Goal: Task Accomplishment & Management: Manage account settings

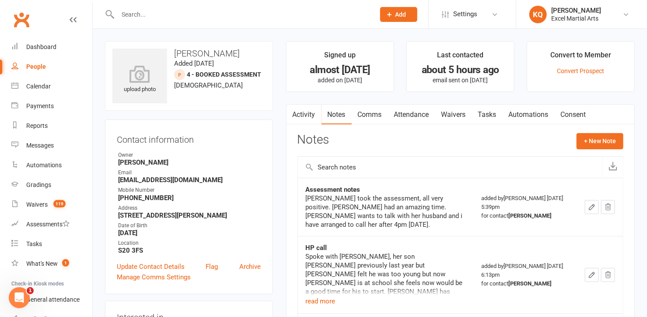
click at [211, 18] on input "text" at bounding box center [242, 14] width 254 height 12
click at [200, 10] on input "text" at bounding box center [242, 14] width 254 height 12
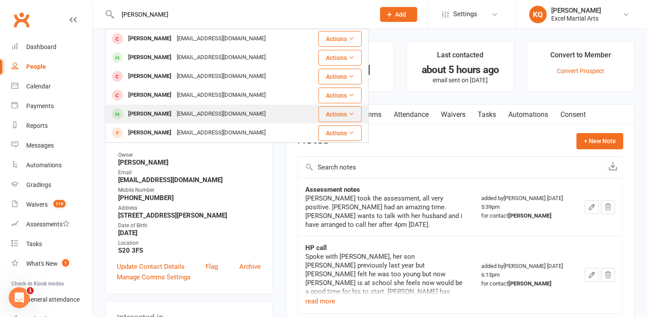
type input "Todd"
click at [191, 112] on div "samt7166@gmail.com" at bounding box center [221, 114] width 94 height 13
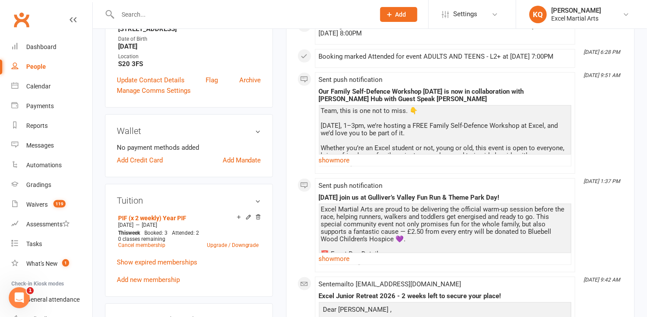
scroll to position [278, 0]
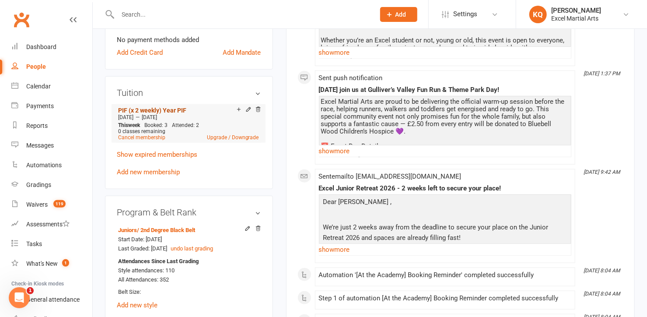
click at [140, 110] on link "PIF (x 2 weekly) Year PIF" at bounding box center [152, 110] width 68 height 7
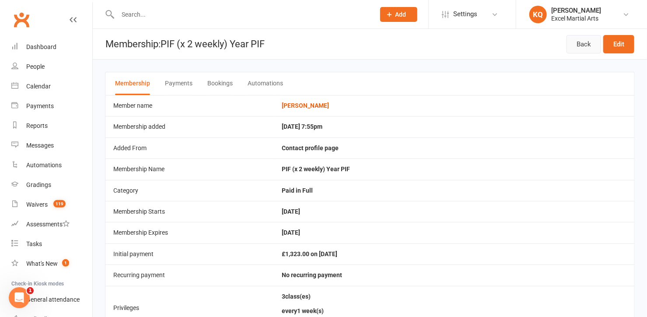
click at [582, 42] on link "Back" at bounding box center [584, 44] width 35 height 18
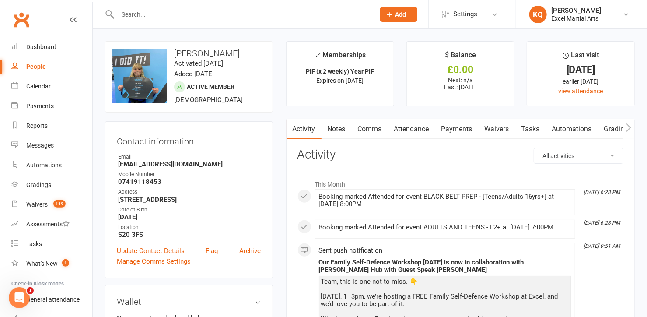
click at [342, 132] on link "Notes" at bounding box center [337, 129] width 30 height 20
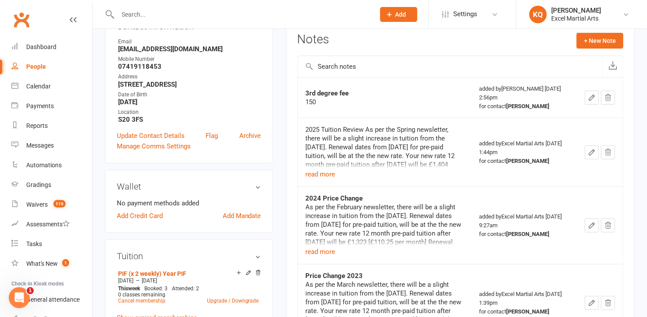
scroll to position [119, 0]
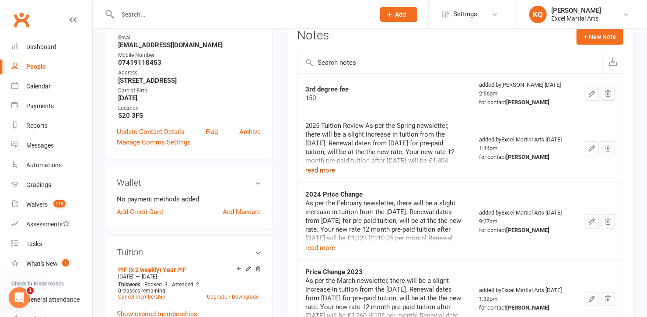
click at [332, 168] on button "read more" at bounding box center [321, 170] width 30 height 11
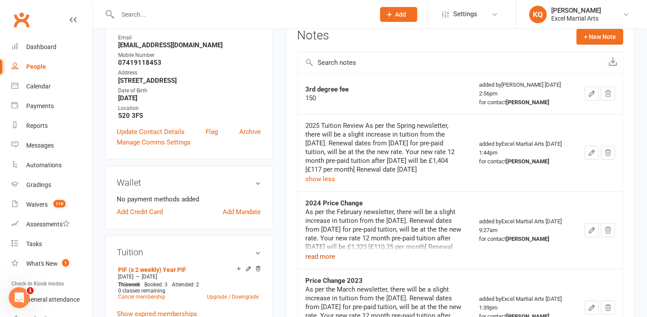
click at [325, 252] on button "read more" at bounding box center [321, 256] width 30 height 11
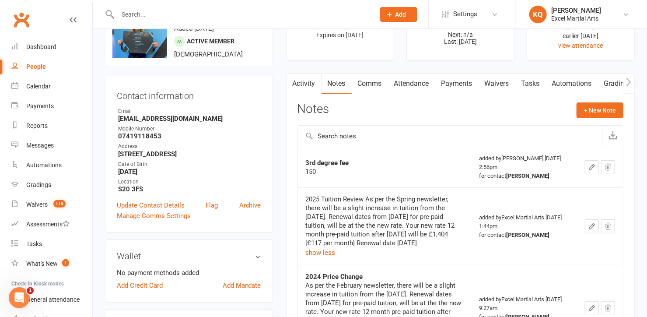
scroll to position [39, 0]
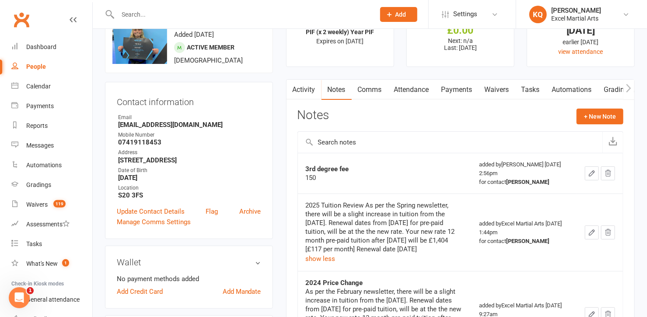
click at [588, 173] on icon "button" at bounding box center [592, 173] width 8 height 8
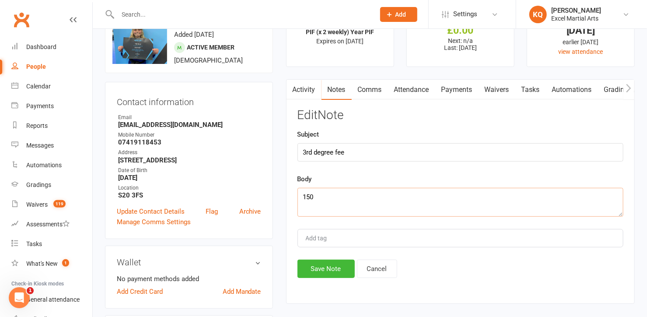
click at [343, 211] on textarea "150" at bounding box center [461, 202] width 326 height 29
type textarea "150"
click at [375, 267] on button "Cancel" at bounding box center [377, 268] width 40 height 18
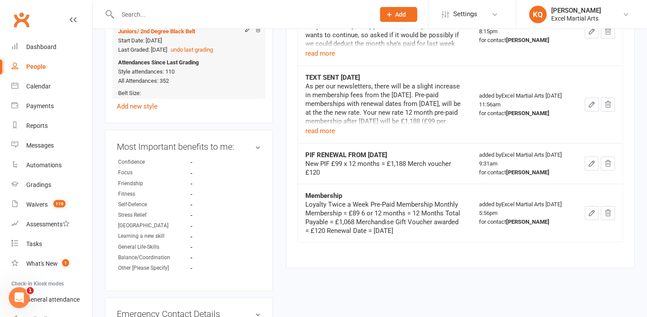
scroll to position [278, 0]
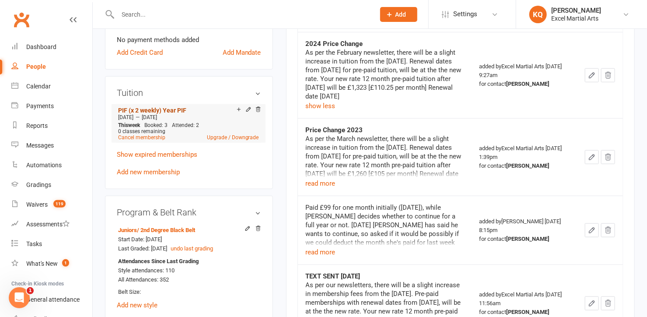
click at [161, 109] on link "PIF (x 2 weekly) Year PIF" at bounding box center [152, 110] width 68 height 7
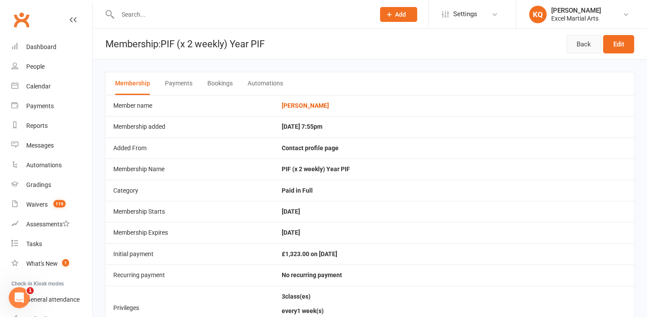
click at [585, 45] on link "Back" at bounding box center [584, 44] width 35 height 18
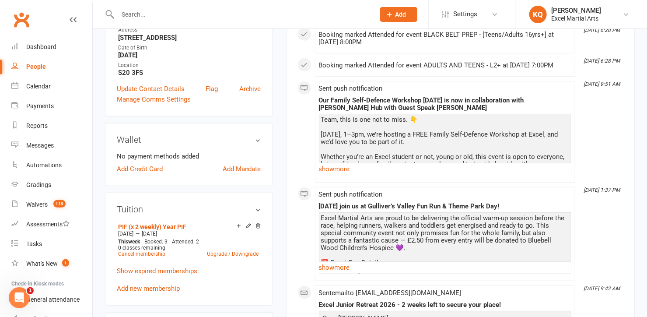
scroll to position [159, 0]
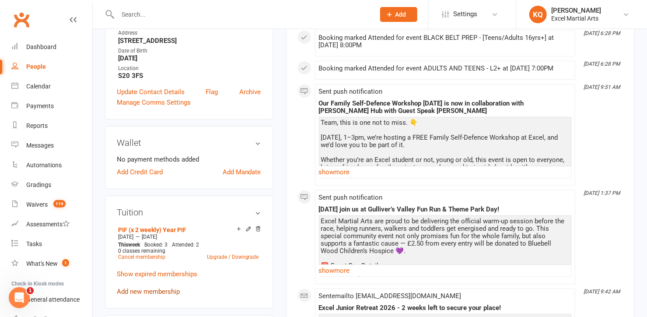
click at [135, 291] on link "Add new membership" at bounding box center [148, 291] width 63 height 8
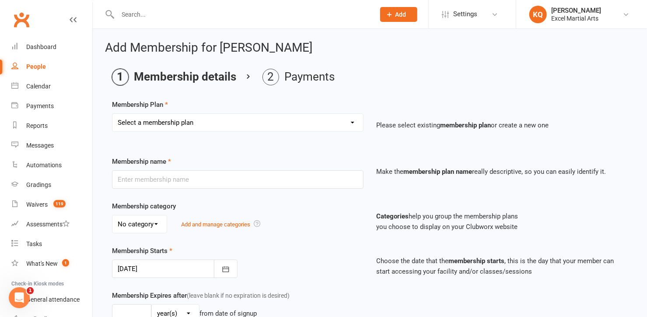
click at [185, 125] on select "Select a membership plan Create new Membership Plan Month to Month Limited Tuit…" at bounding box center [237, 123] width 251 height 18
select select "14"
click at [112, 114] on select "Select a membership plan Create new Membership Plan Month to Month Limited Tuit…" at bounding box center [237, 123] width 251 height 18
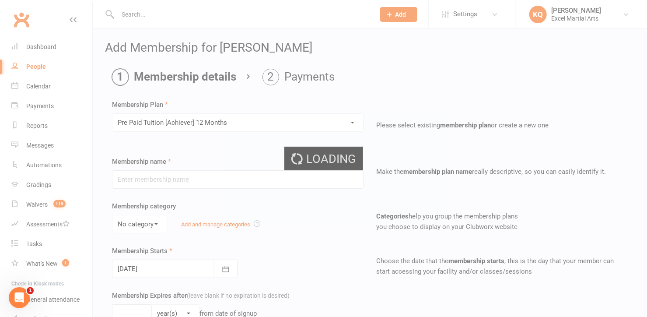
type input "Pre Paid Tuition [Achiever] 12 Months"
select select "3"
type input "12"
select select "2"
type input "2"
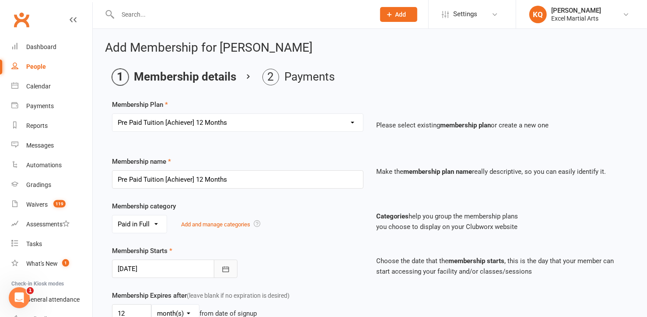
click at [232, 268] on button "button" at bounding box center [226, 268] width 24 height 18
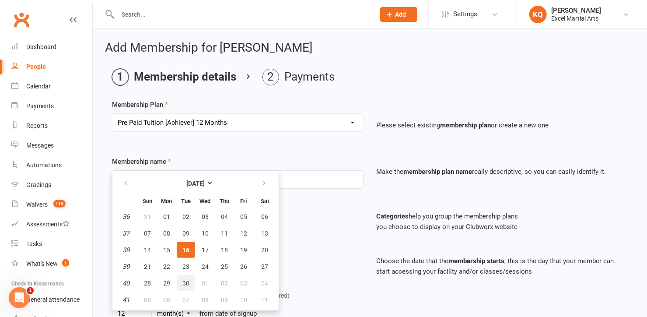
click at [189, 280] on button "30" at bounding box center [186, 283] width 18 height 16
type input "30 Sep 2025"
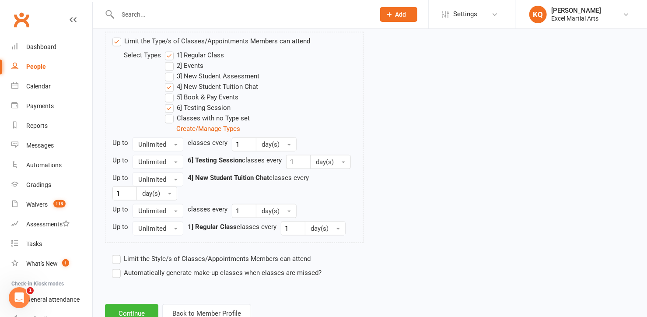
scroll to position [466, 0]
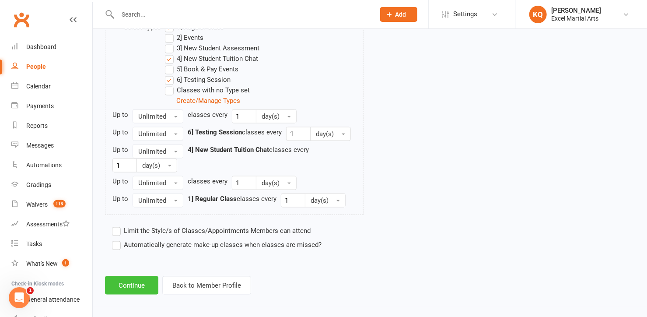
click at [140, 285] on button "Continue" at bounding box center [131, 285] width 53 height 18
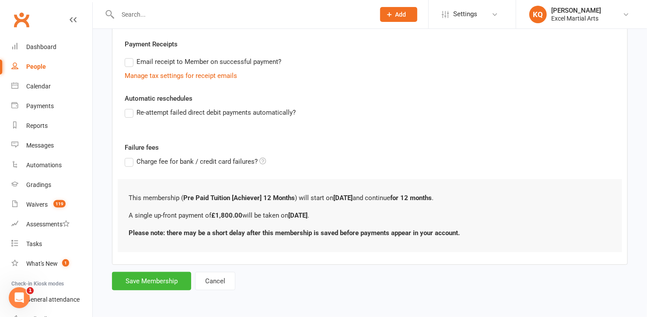
scroll to position [0, 0]
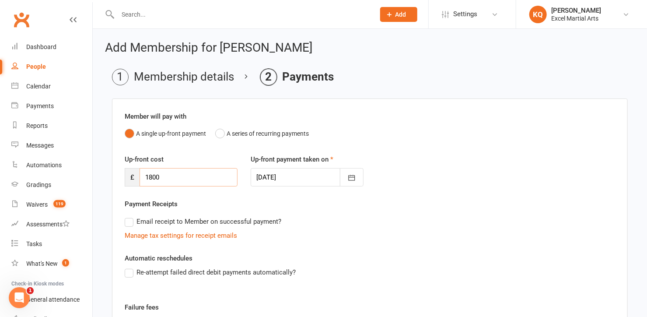
click at [178, 179] on input "1800" at bounding box center [189, 177] width 98 height 18
type input "1404"
click at [180, 75] on li "Membership details" at bounding box center [173, 77] width 122 height 17
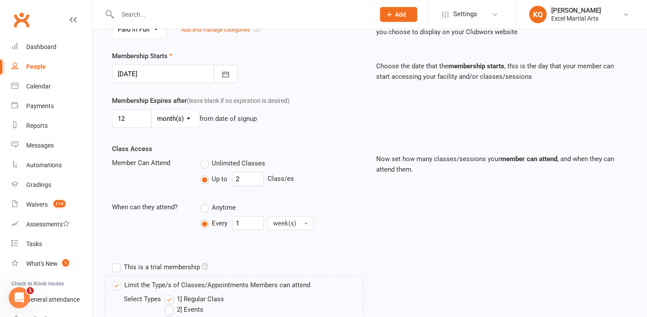
scroll to position [199, 0]
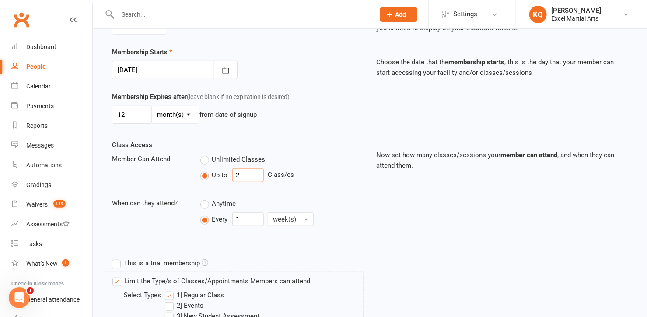
click at [244, 175] on input "2" at bounding box center [248, 175] width 32 height 14
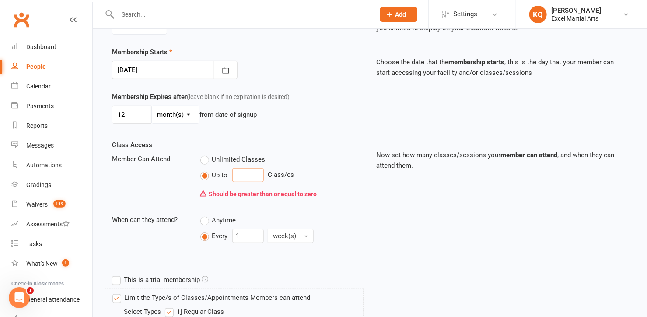
type input "3"
type input "2"
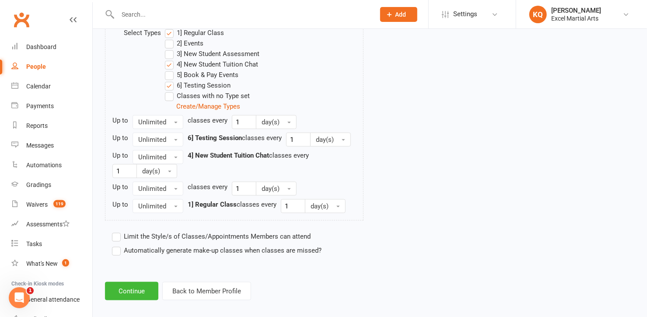
scroll to position [466, 0]
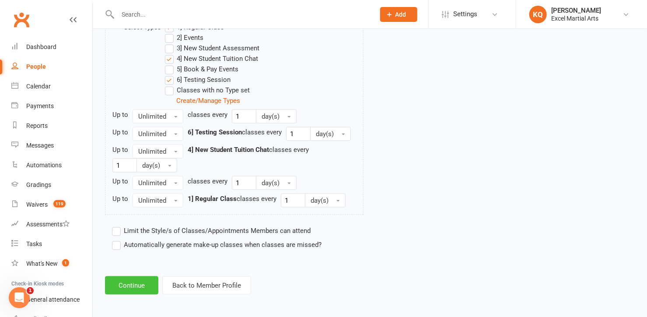
type input "3"
click at [137, 285] on button "Continue" at bounding box center [131, 285] width 53 height 18
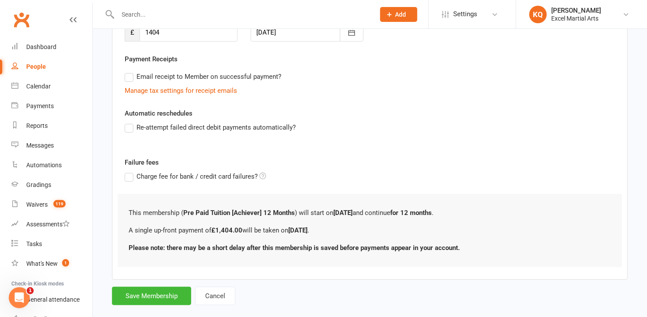
scroll to position [158, 0]
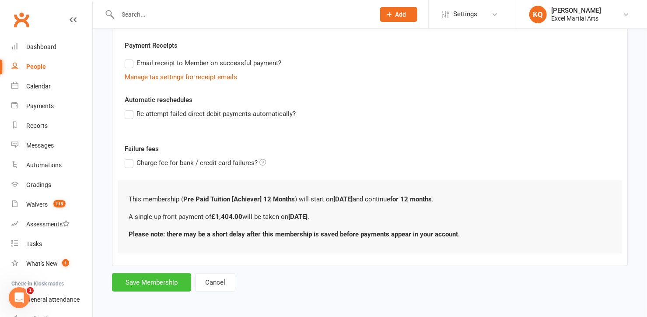
click at [145, 281] on button "Save Membership" at bounding box center [151, 282] width 79 height 18
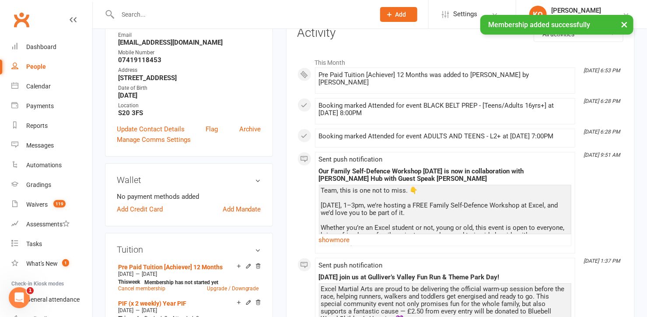
scroll to position [199, 0]
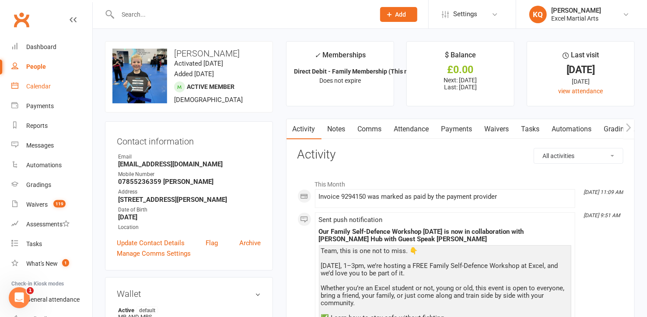
click at [39, 87] on div "Calendar" at bounding box center [38, 86] width 25 height 7
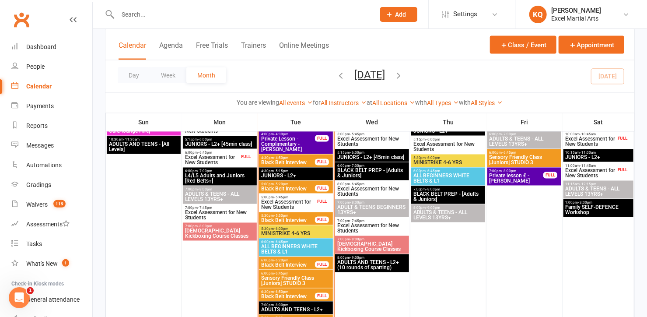
scroll to position [676, 0]
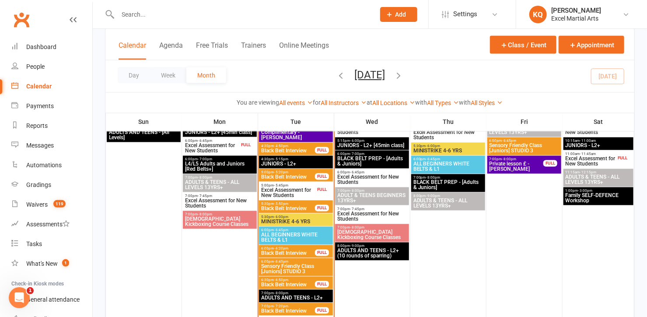
click at [285, 222] on span "MINISTRIKE 4-6 YRS" at bounding box center [296, 221] width 70 height 5
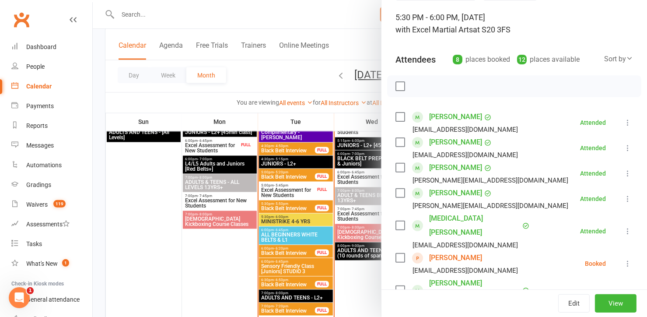
scroll to position [119, 0]
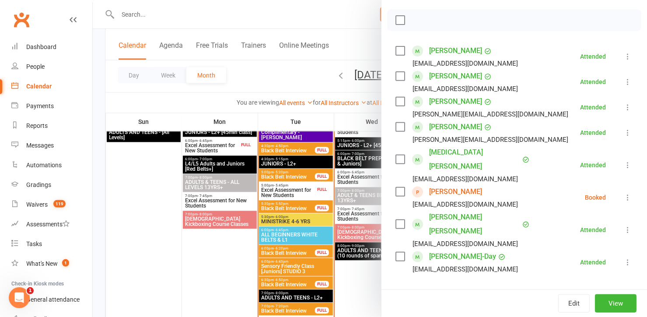
click at [432, 185] on link "[PERSON_NAME]" at bounding box center [455, 192] width 53 height 14
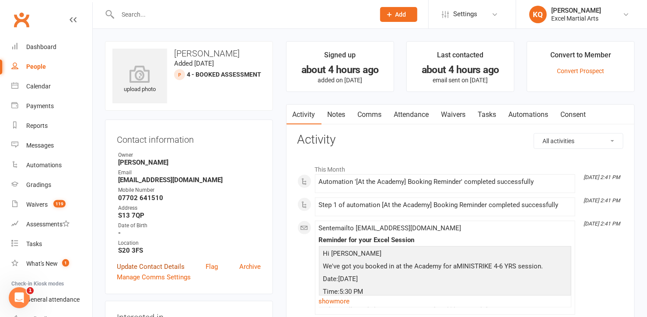
click at [160, 264] on link "Update Contact Details" at bounding box center [151, 266] width 68 height 11
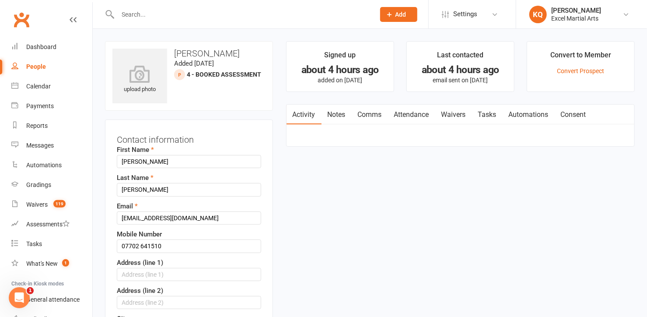
scroll to position [41, 0]
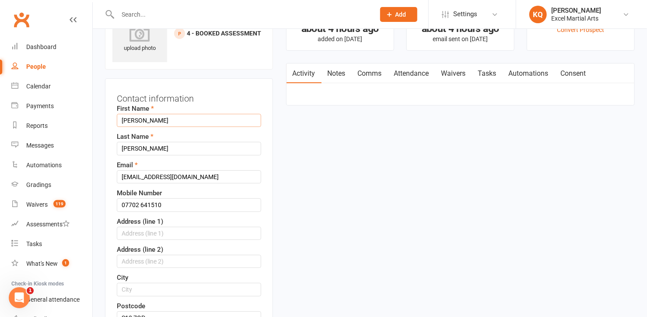
click at [160, 116] on input "[PERSON_NAME]" at bounding box center [189, 120] width 144 height 13
type input "[PERSON_NAME]"
click at [169, 232] on input "text" at bounding box center [189, 233] width 144 height 13
type input "[STREET_ADDRESS][PERSON_NAME]"
click at [223, 259] on input "text" at bounding box center [189, 261] width 144 height 13
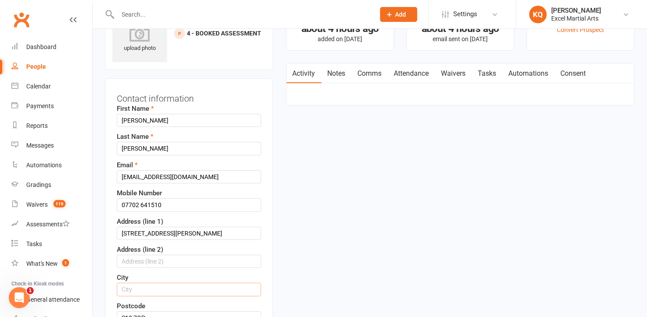
click at [131, 288] on input "text" at bounding box center [189, 289] width 144 height 13
type input "[GEOGRAPHIC_DATA]"
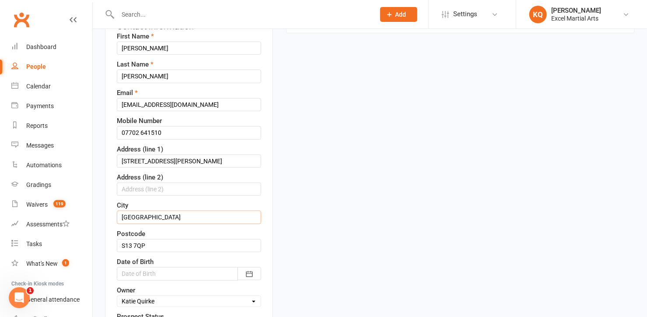
scroll to position [240, 0]
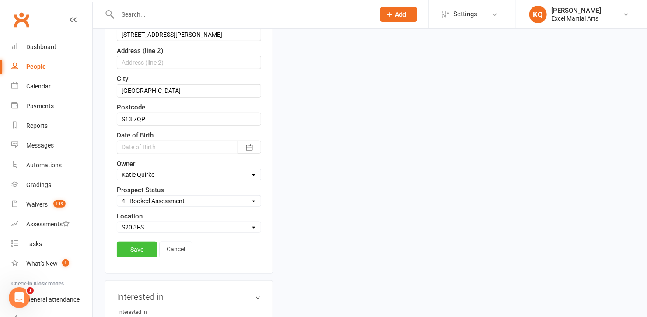
click at [130, 245] on link "Save" at bounding box center [137, 250] width 40 height 16
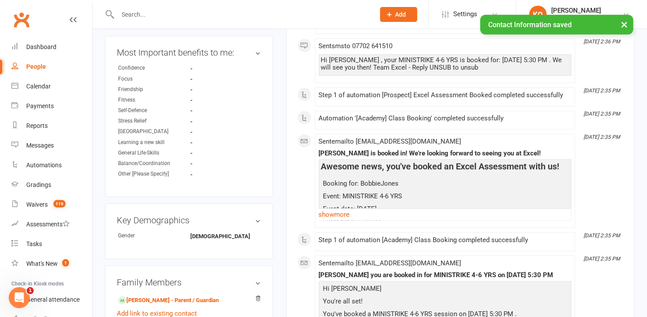
scroll to position [200, 0]
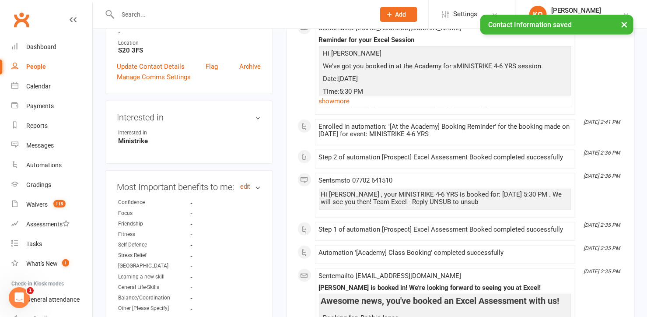
click at [242, 185] on link "edit" at bounding box center [245, 186] width 11 height 7
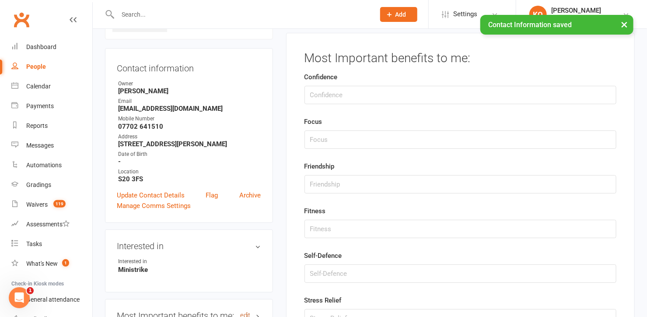
scroll to position [60, 0]
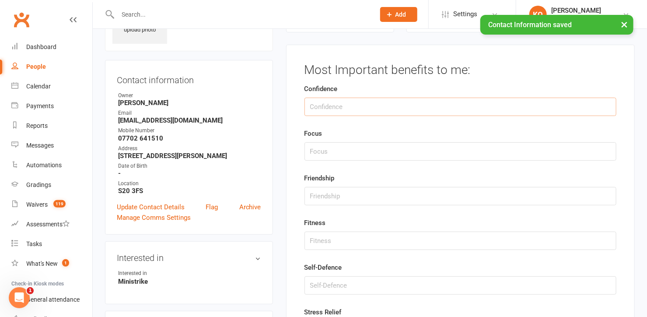
click at [313, 104] on input "string" at bounding box center [461, 107] width 312 height 18
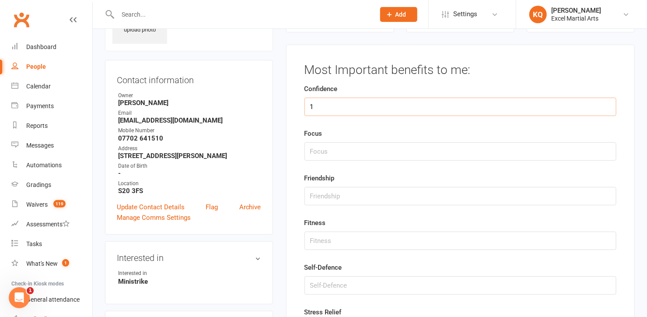
type input "1"
click at [312, 156] on input "string" at bounding box center [461, 151] width 312 height 18
type input "2"
click at [311, 200] on input "string" at bounding box center [461, 196] width 312 height 18
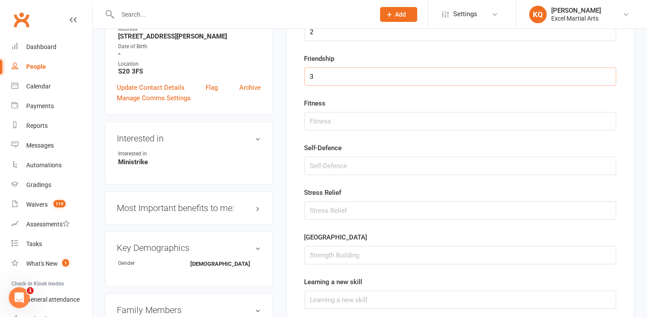
scroll to position [219, 0]
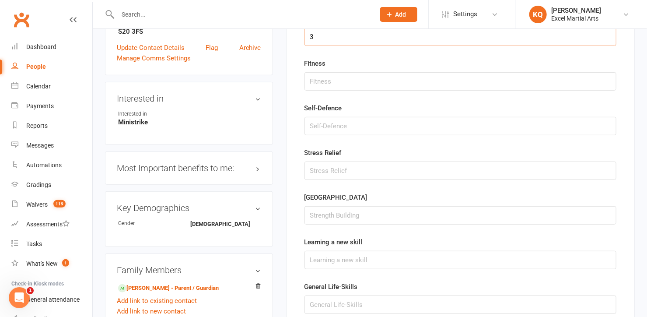
type input "3"
click at [328, 262] on input "string" at bounding box center [461, 260] width 312 height 18
type input "5"
click at [316, 297] on input "string" at bounding box center [461, 304] width 312 height 18
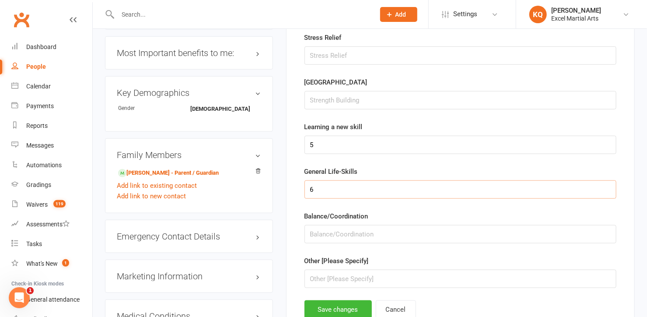
scroll to position [338, 0]
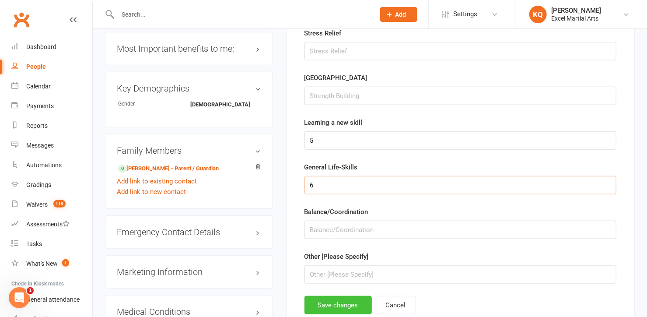
type input "6"
click at [332, 303] on button "Save changes" at bounding box center [338, 305] width 67 height 18
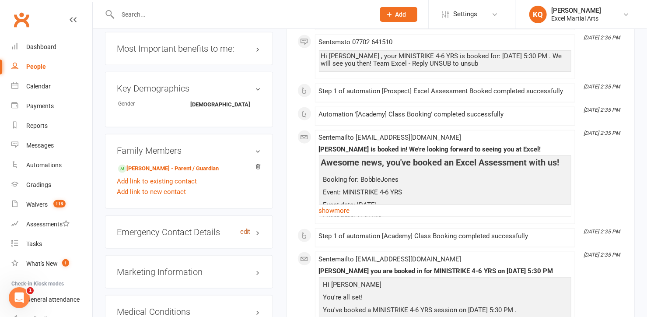
click at [246, 228] on link "edit" at bounding box center [245, 231] width 11 height 7
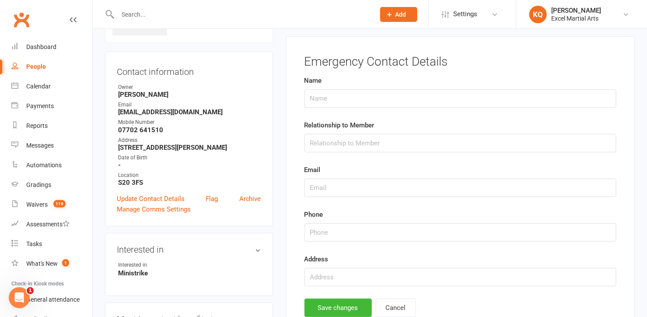
scroll to position [60, 0]
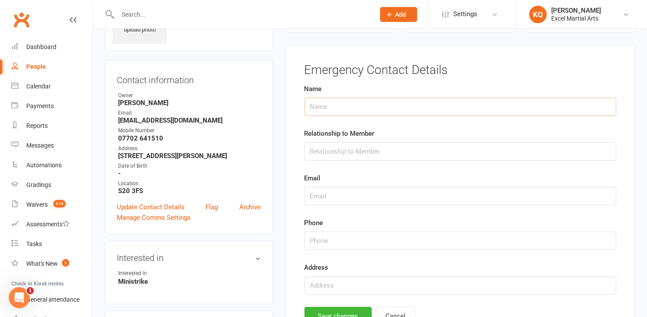
click at [325, 110] on input "text" at bounding box center [461, 107] width 312 height 18
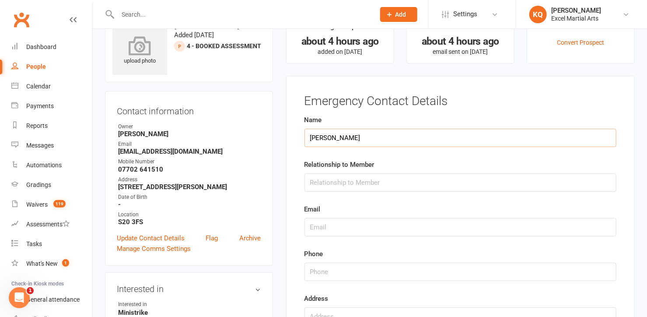
scroll to position [0, 0]
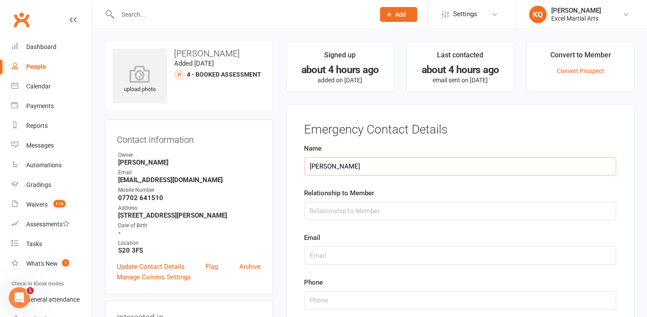
type input "[PERSON_NAME]"
click at [332, 210] on input "text" at bounding box center [461, 211] width 312 height 18
type input "Mum"
click at [322, 258] on input "text" at bounding box center [461, 255] width 312 height 18
drag, startPoint x: 207, startPoint y: 179, endPoint x: 118, endPoint y: 180, distance: 89.7
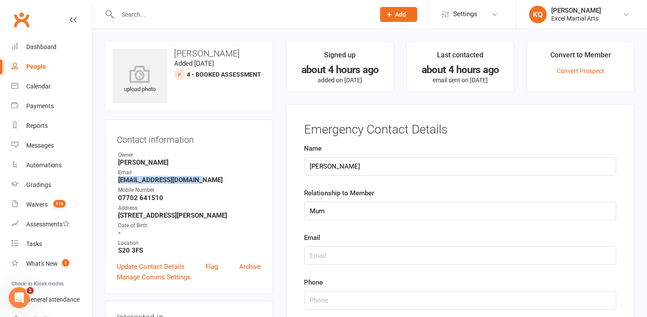
click at [118, 180] on strong "[EMAIL_ADDRESS][DOMAIN_NAME]" at bounding box center [189, 180] width 143 height 8
copy strong "[EMAIL_ADDRESS][DOMAIN_NAME]"
click at [358, 251] on input "text" at bounding box center [461, 255] width 312 height 18
paste input "[EMAIL_ADDRESS][DOMAIN_NAME]"
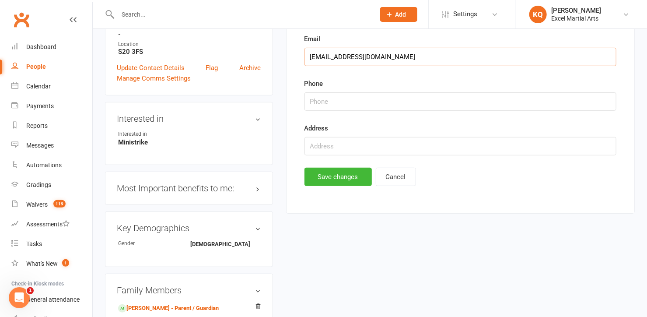
type input "[EMAIL_ADDRESS][DOMAIN_NAME]"
click at [331, 104] on input "string" at bounding box center [461, 101] width 312 height 18
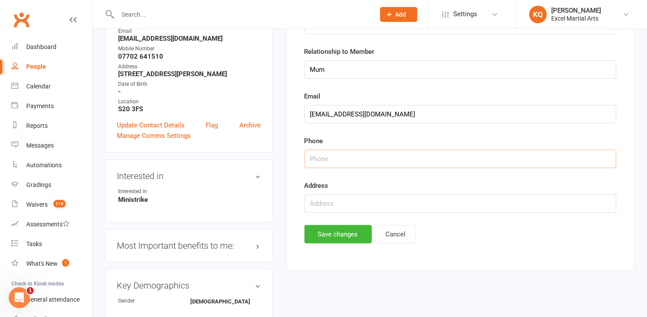
scroll to position [79, 0]
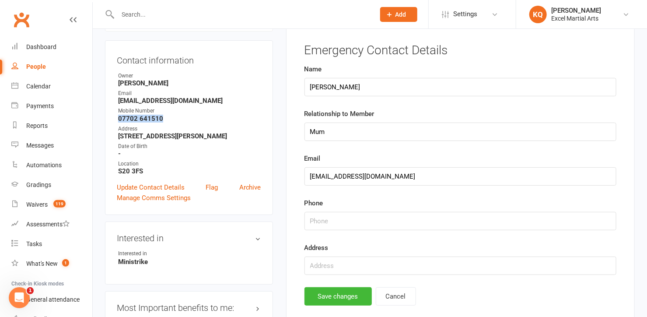
drag, startPoint x: 168, startPoint y: 119, endPoint x: 116, endPoint y: 119, distance: 52.9
click at [116, 119] on div "Contact information Owner [PERSON_NAME] Email [EMAIL_ADDRESS][DOMAIN_NAME] Mobi…" at bounding box center [189, 127] width 168 height 175
copy strong "07702 641510"
click at [320, 221] on input "string" at bounding box center [461, 221] width 312 height 18
paste input "07702641510"
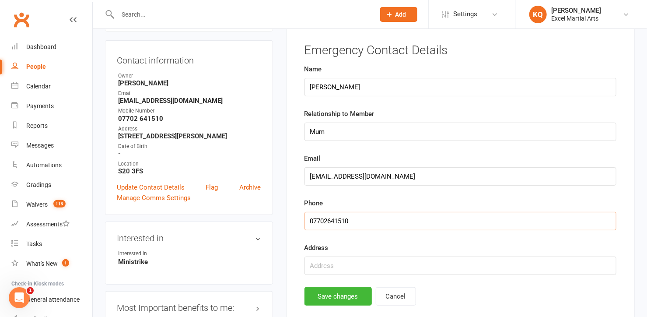
type input "07702641510"
click at [350, 269] on input "text" at bounding box center [461, 265] width 312 height 18
drag, startPoint x: 227, startPoint y: 135, endPoint x: 119, endPoint y: 134, distance: 108.1
click at [119, 134] on strong "[STREET_ADDRESS][PERSON_NAME]" at bounding box center [189, 136] width 143 height 8
copy strong "[STREET_ADDRESS][PERSON_NAME]"
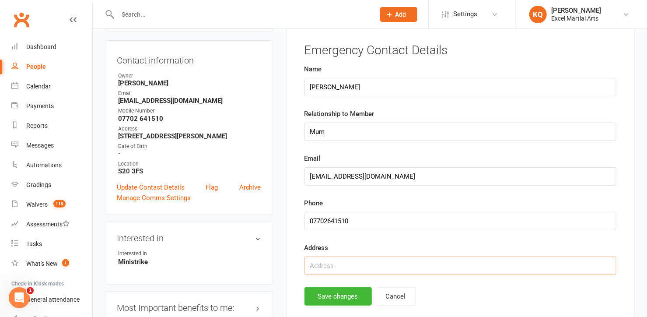
click at [319, 268] on input "text" at bounding box center [461, 265] width 312 height 18
paste input "[STREET_ADDRESS][PERSON_NAME]"
type input "[STREET_ADDRESS][PERSON_NAME]"
click at [346, 300] on button "Save changes" at bounding box center [338, 296] width 67 height 18
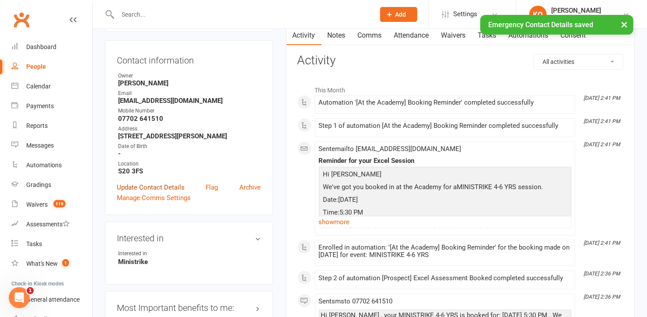
click at [157, 189] on link "Update Contact Details" at bounding box center [151, 187] width 68 height 11
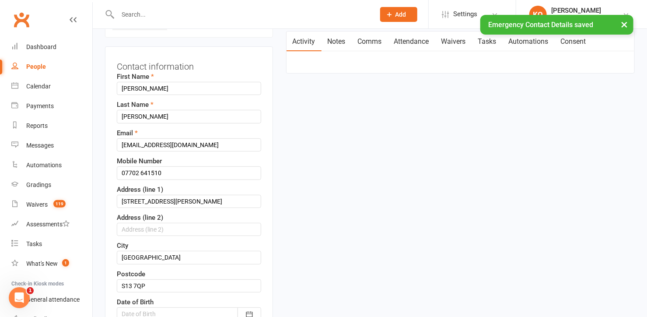
scroll to position [160, 0]
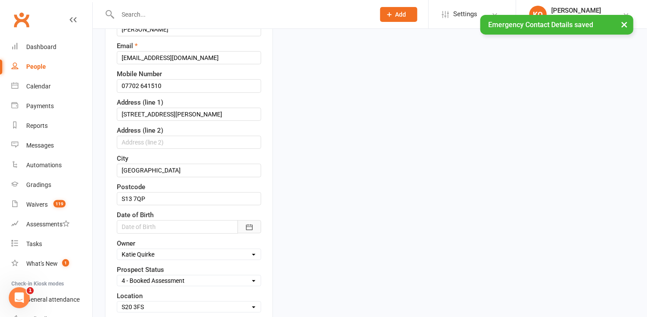
click at [252, 227] on icon "button" at bounding box center [249, 227] width 9 height 9
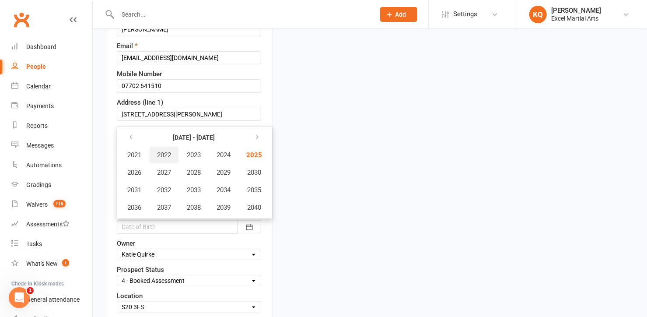
click at [156, 154] on button "2022" at bounding box center [164, 155] width 29 height 17
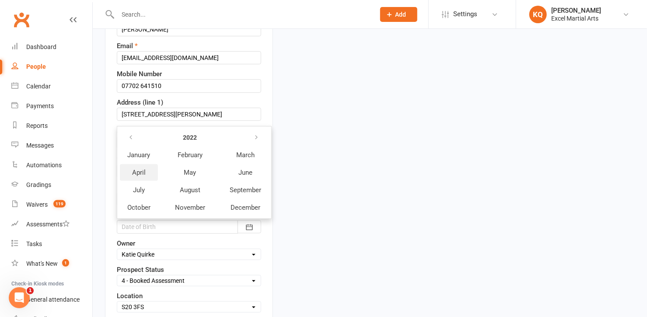
click at [140, 171] on span "April" at bounding box center [139, 172] width 14 height 8
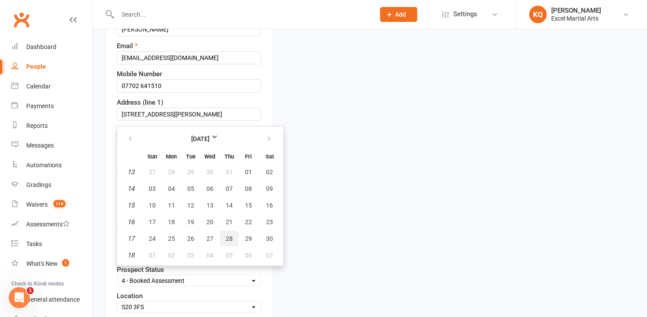
click at [226, 235] on span "28" at bounding box center [229, 238] width 7 height 7
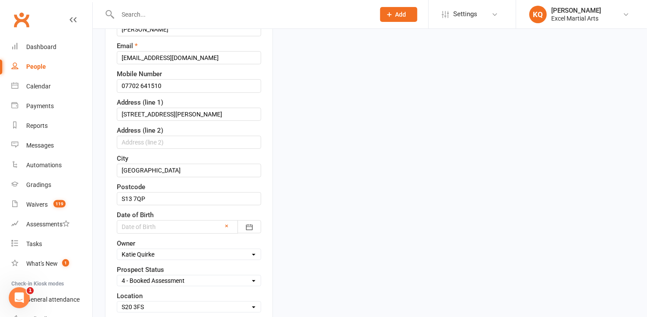
type input "[DATE]"
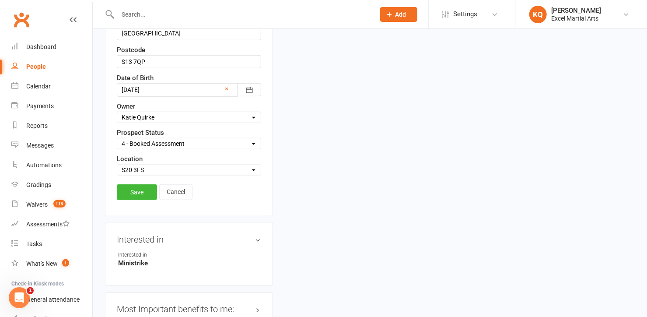
scroll to position [319, 0]
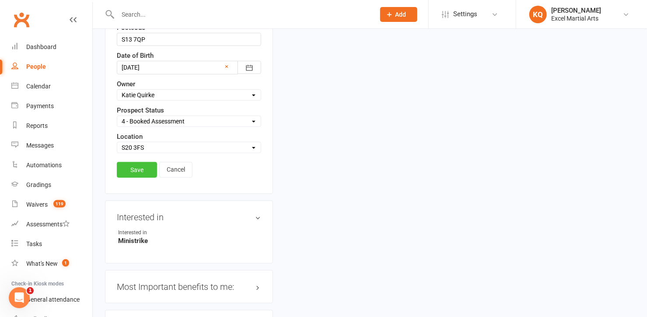
click at [132, 169] on link "Save" at bounding box center [137, 170] width 40 height 16
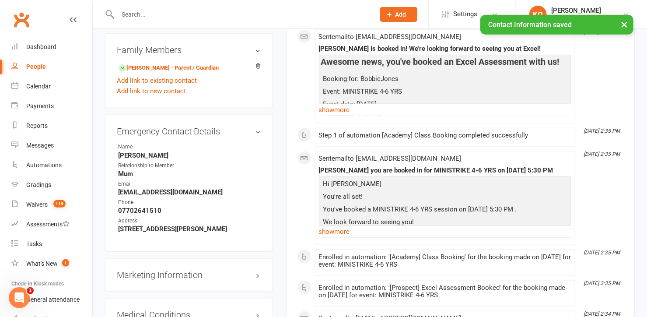
scroll to position [598, 0]
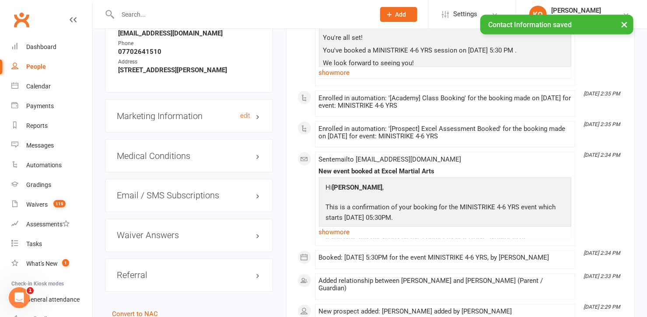
click at [257, 116] on h3 "Marketing Information edit" at bounding box center [189, 116] width 144 height 10
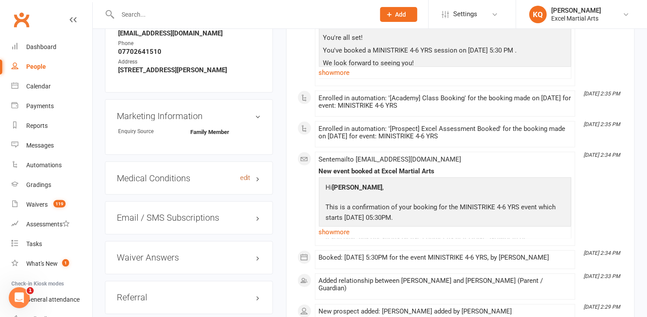
click at [244, 175] on link "edit" at bounding box center [245, 177] width 11 height 7
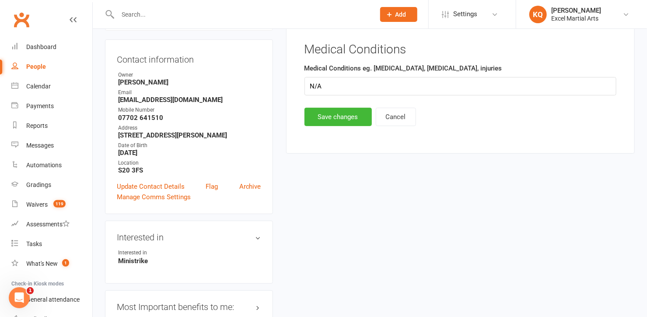
scroll to position [60, 0]
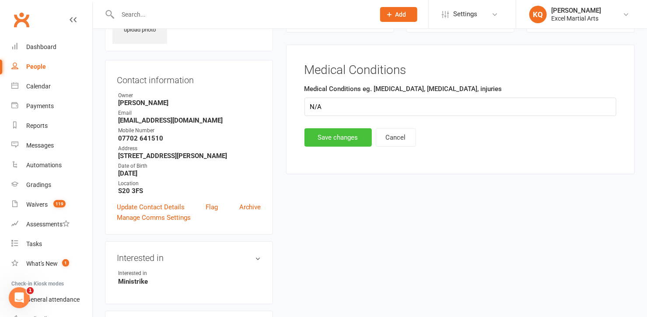
click at [344, 136] on button "Save changes" at bounding box center [338, 137] width 67 height 18
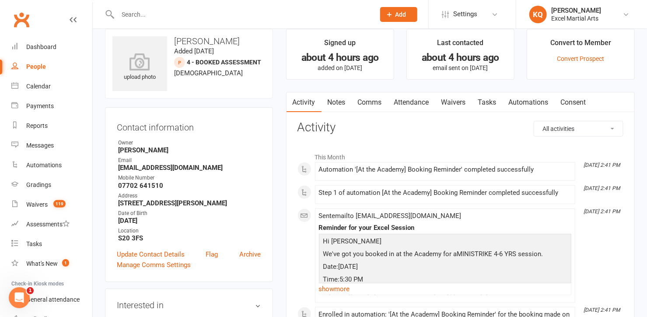
scroll to position [0, 0]
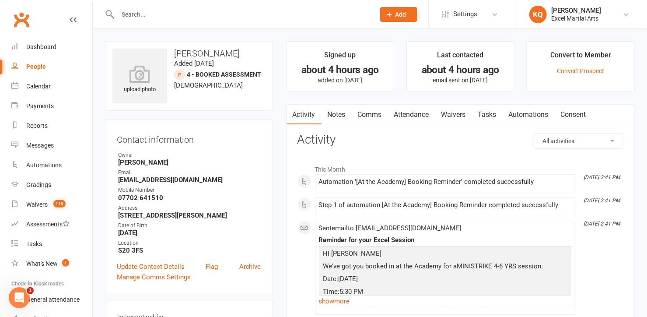
click at [329, 116] on link "Notes" at bounding box center [337, 115] width 30 height 20
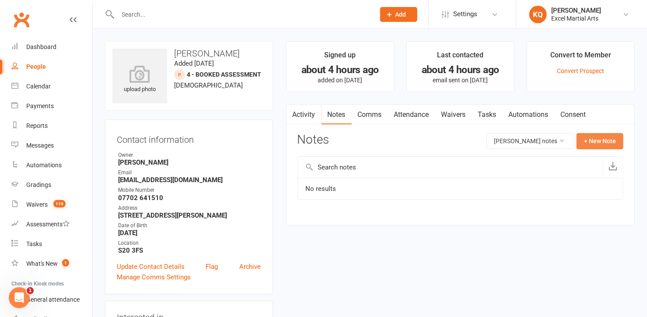
click at [603, 140] on button "+ New Note" at bounding box center [600, 141] width 47 height 16
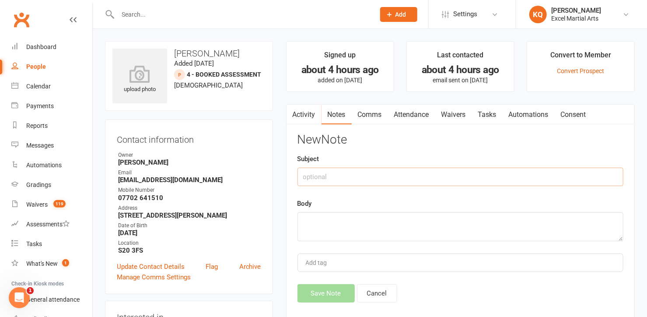
click at [385, 168] on input "text" at bounding box center [461, 177] width 326 height 18
type input "First class notes"
click at [322, 231] on textarea at bounding box center [461, 226] width 326 height 29
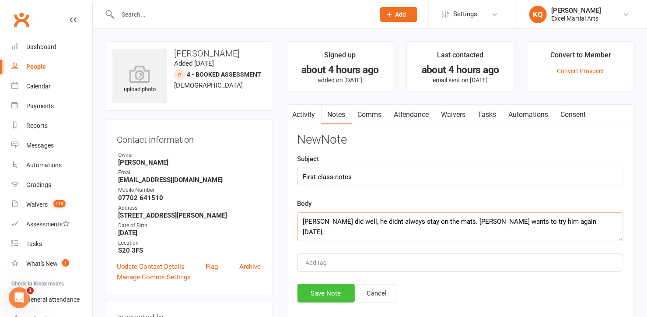
type textarea "[PERSON_NAME] did well, he didnt always stay on the mats. [PERSON_NAME] wants t…"
click at [338, 294] on button "Save Note" at bounding box center [326, 293] width 57 height 18
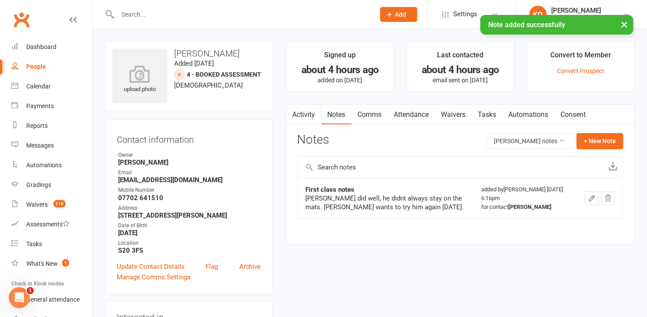
click at [306, 114] on link "Activity" at bounding box center [304, 115] width 35 height 20
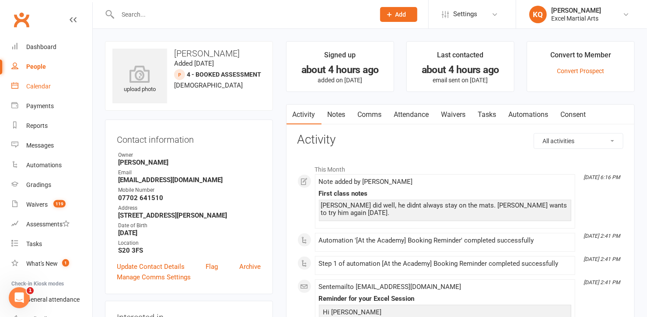
click at [39, 84] on div "Calendar" at bounding box center [38, 86] width 25 height 7
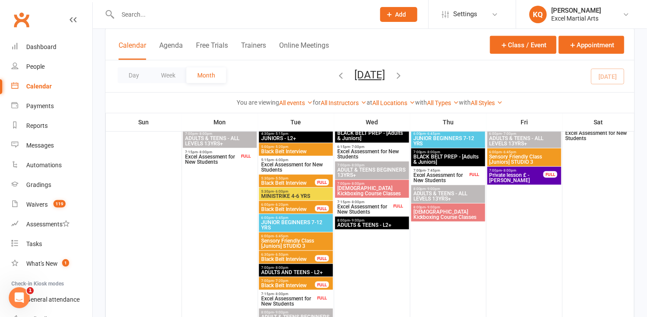
scroll to position [398, 0]
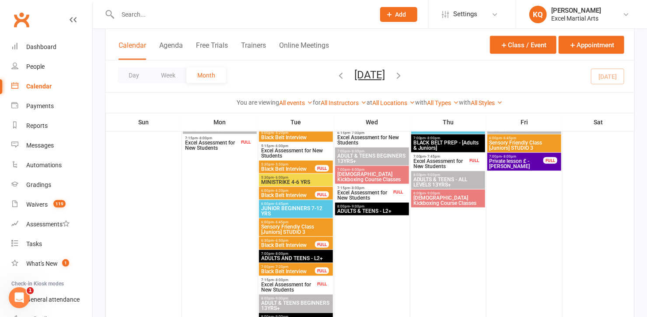
click at [140, 8] on input "text" at bounding box center [242, 14] width 254 height 12
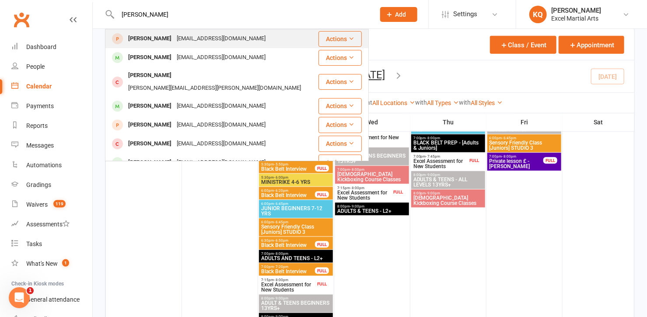
type input "[PERSON_NAME]"
click at [154, 43] on div "[PERSON_NAME]" at bounding box center [150, 38] width 49 height 13
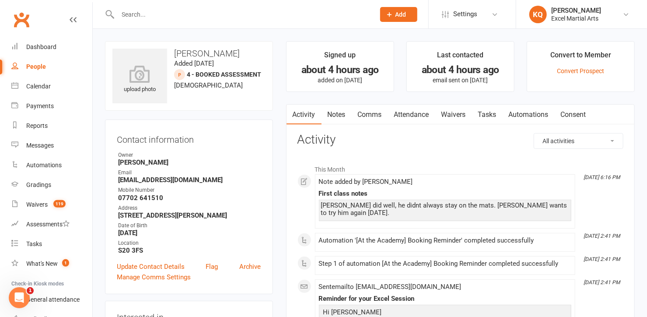
click at [377, 116] on link "Comms" at bounding box center [370, 115] width 36 height 20
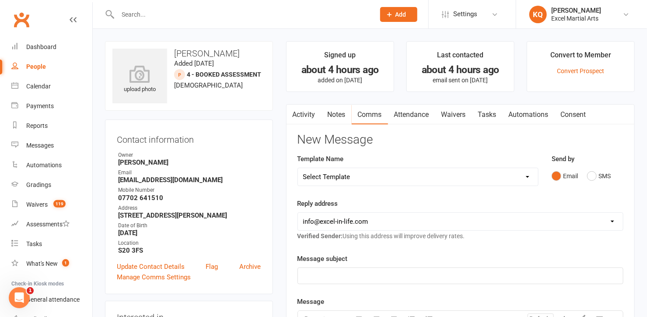
click at [413, 111] on link "Attendance" at bounding box center [411, 115] width 47 height 20
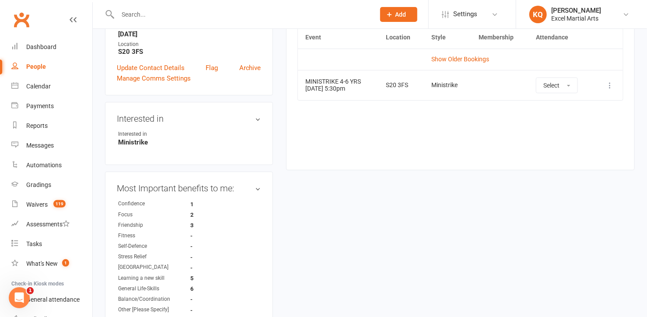
scroll to position [39, 0]
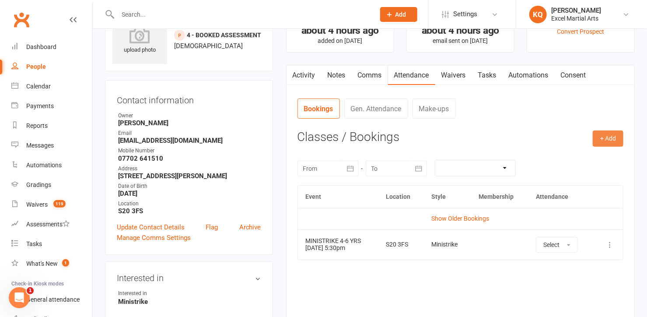
click at [619, 136] on button "+ Add" at bounding box center [608, 138] width 31 height 16
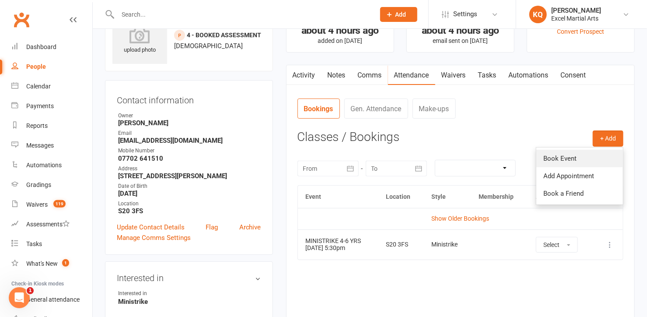
click at [594, 160] on link "Book Event" at bounding box center [579, 159] width 87 height 18
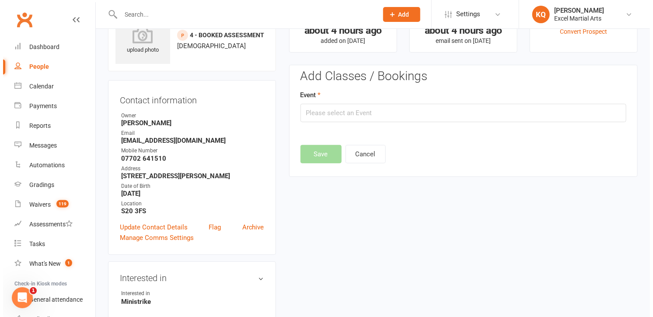
scroll to position [60, 0]
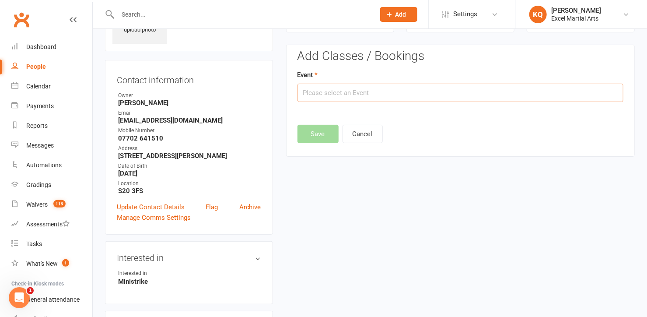
click at [382, 95] on input "text" at bounding box center [461, 93] width 326 height 18
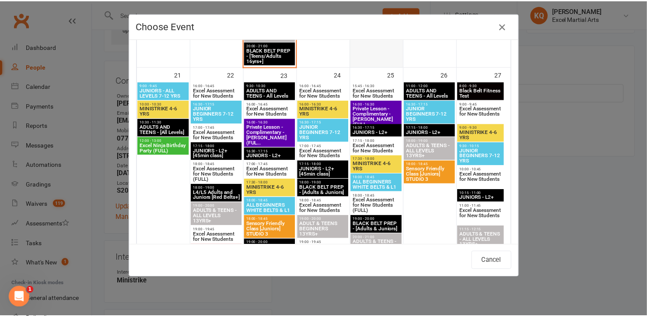
scroll to position [1153, 0]
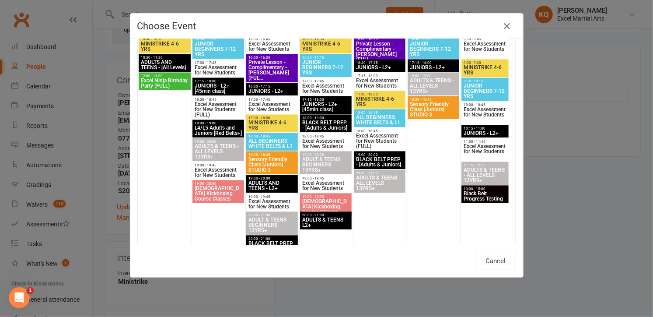
click at [256, 120] on span "MINISTRIKE 4-6 YRS" at bounding box center [272, 125] width 48 height 11
type input "MINISTRIKE 4-6 YRS - [DATE] 5:30:00 PM"
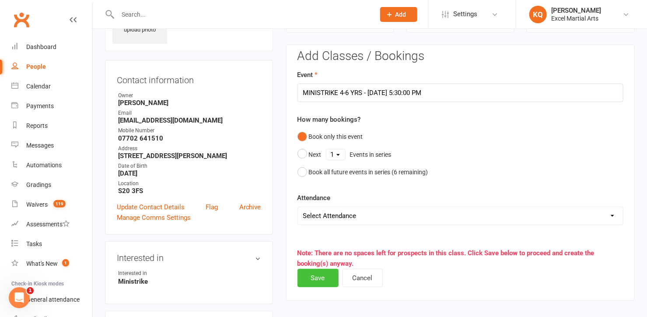
click at [315, 281] on button "Save" at bounding box center [318, 278] width 41 height 18
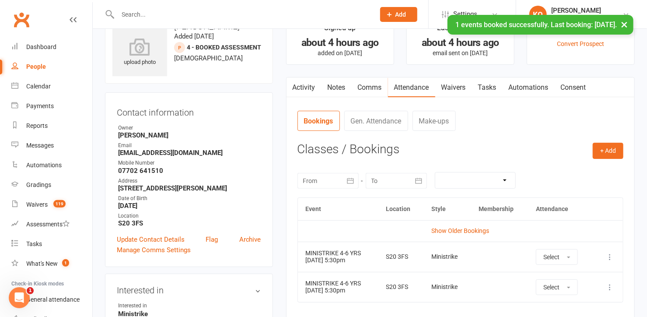
scroll to position [0, 0]
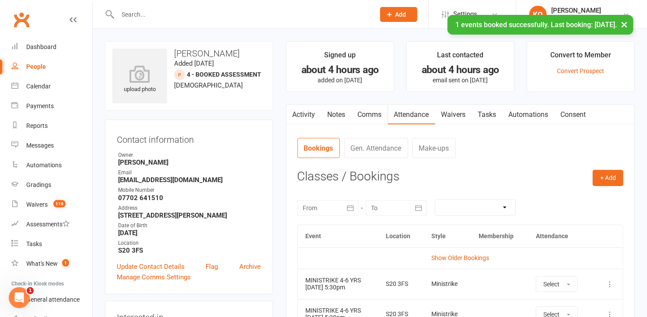
click at [305, 114] on link "Activity" at bounding box center [304, 115] width 35 height 20
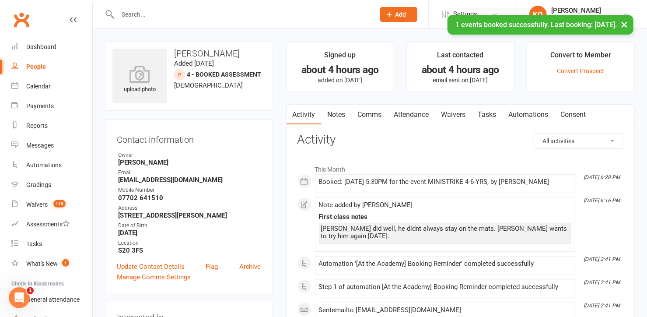
click at [154, 12] on input "text" at bounding box center [242, 14] width 254 height 12
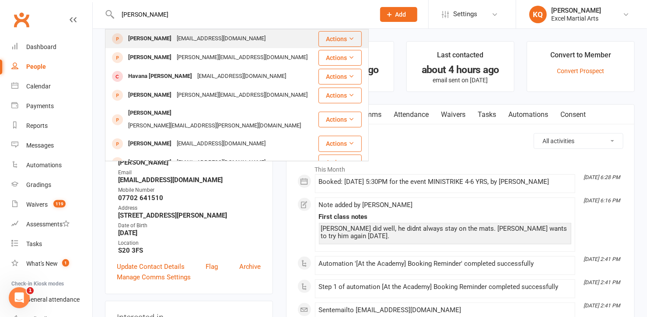
type input "[PERSON_NAME]"
click at [163, 41] on div "[PERSON_NAME]" at bounding box center [150, 38] width 49 height 13
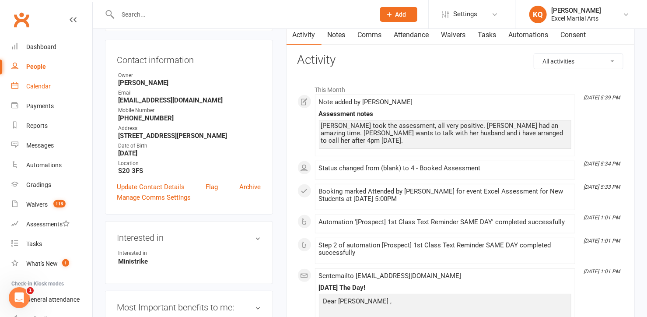
scroll to position [39, 0]
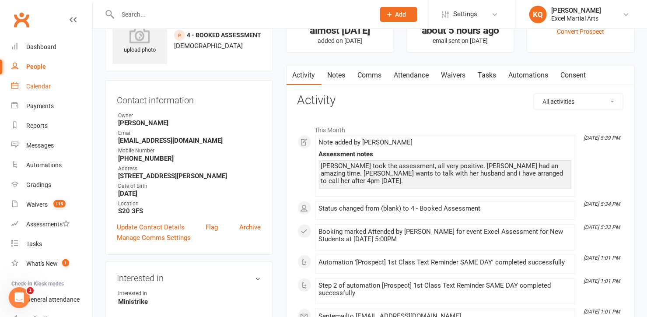
click at [28, 87] on div "Calendar" at bounding box center [38, 86] width 25 height 7
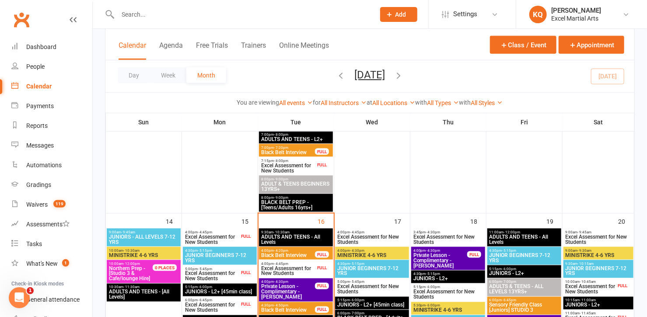
scroll to position [716, 0]
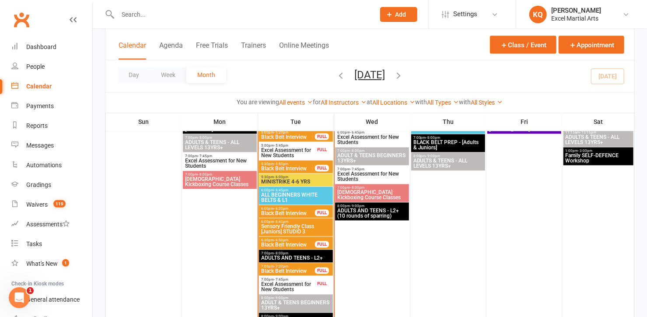
click at [290, 291] on span "Excel Assessment for New Students" at bounding box center [288, 287] width 55 height 11
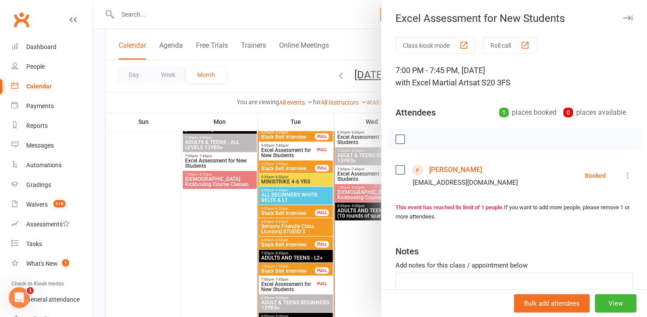
click at [613, 12] on div "Excel Assessment for New Students" at bounding box center [515, 18] width 266 height 12
click at [623, 15] on icon "button" at bounding box center [627, 17] width 9 height 5
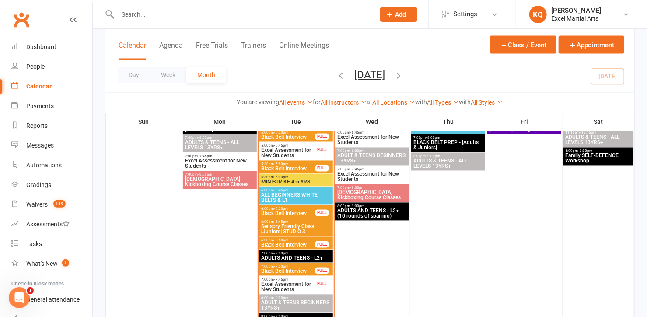
click at [294, 290] on span "Excel Assessment for New Students" at bounding box center [288, 287] width 55 height 11
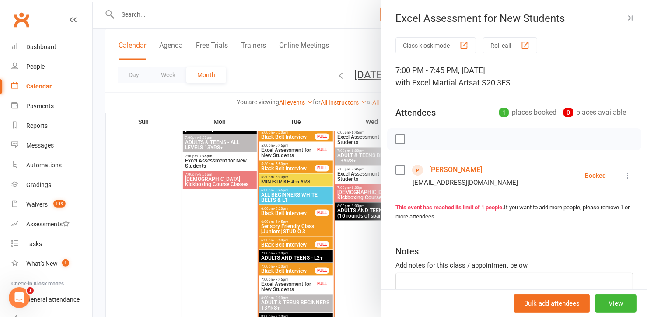
click at [623, 175] on icon at bounding box center [627, 175] width 9 height 9
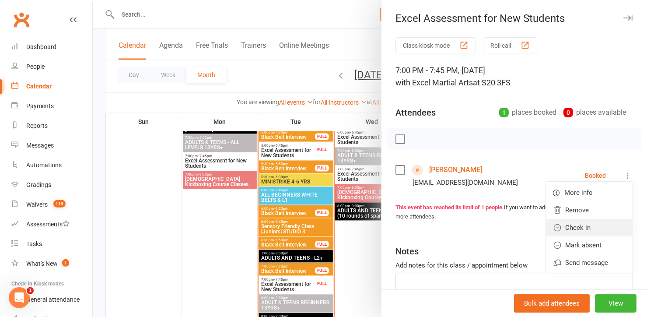
click at [589, 224] on link "Check in" at bounding box center [589, 228] width 87 height 18
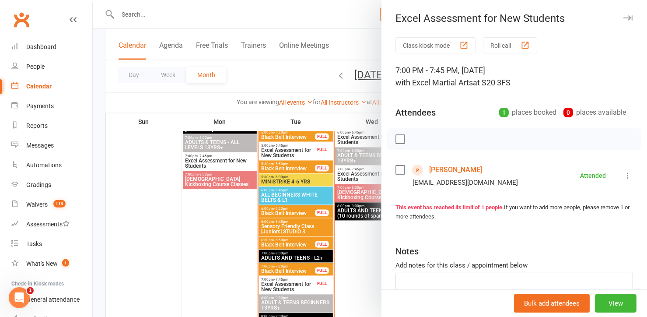
click at [212, 235] on div at bounding box center [370, 158] width 554 height 317
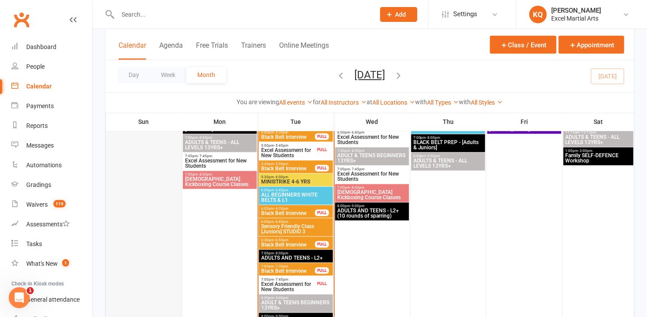
click at [147, 230] on div at bounding box center [144, 181] width 74 height 302
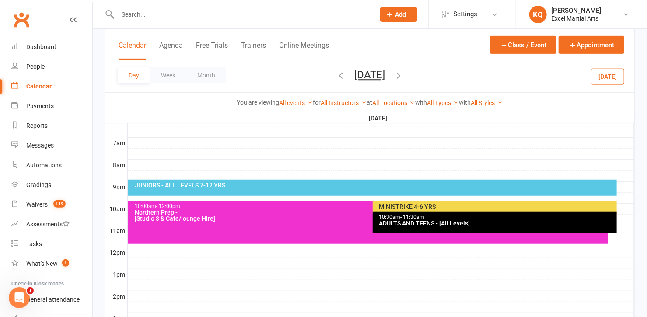
scroll to position [112, 0]
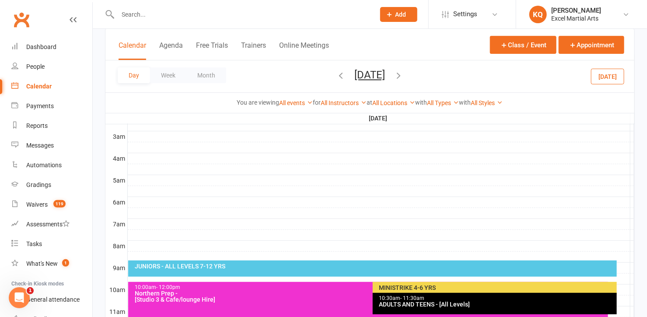
click at [171, 76] on button "Week" at bounding box center [168, 75] width 36 height 16
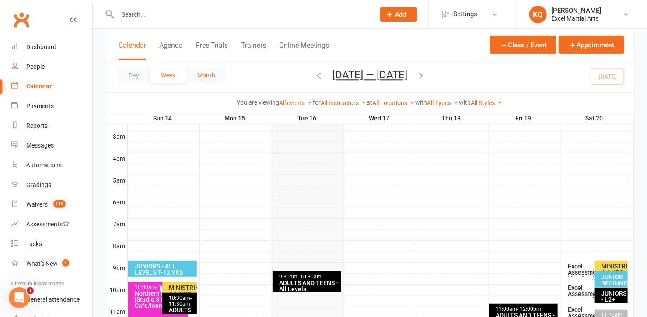
click at [210, 77] on button "Month" at bounding box center [206, 75] width 40 height 16
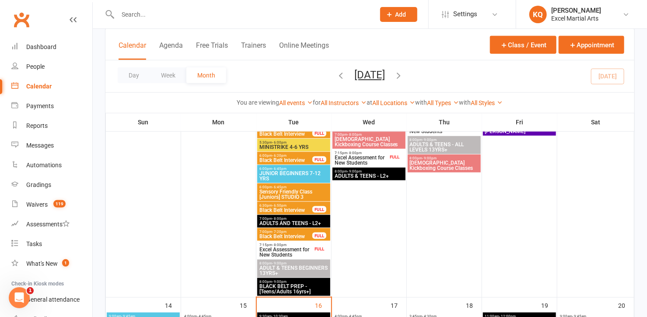
scroll to position [431, 0]
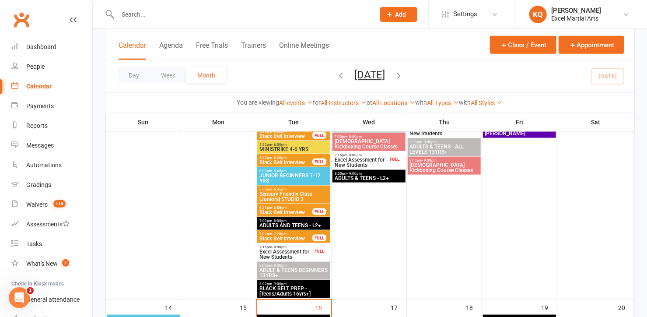
click at [279, 270] on span "ADULT & TEENS BEGINNERS 13YRS+" at bounding box center [294, 272] width 70 height 11
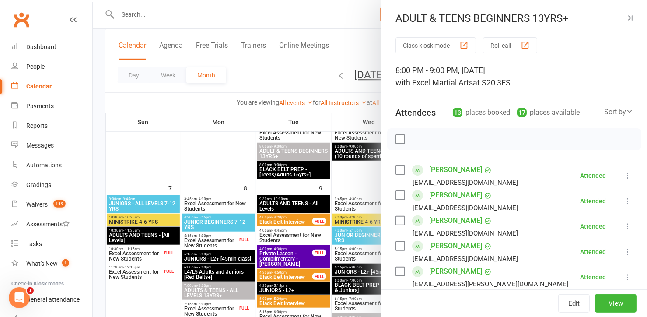
scroll to position [231, 0]
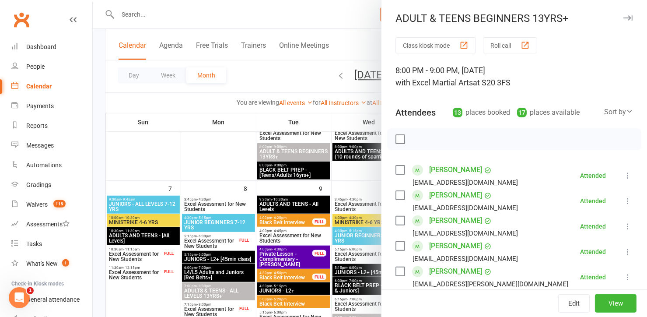
click at [623, 16] on icon "button" at bounding box center [627, 17] width 9 height 5
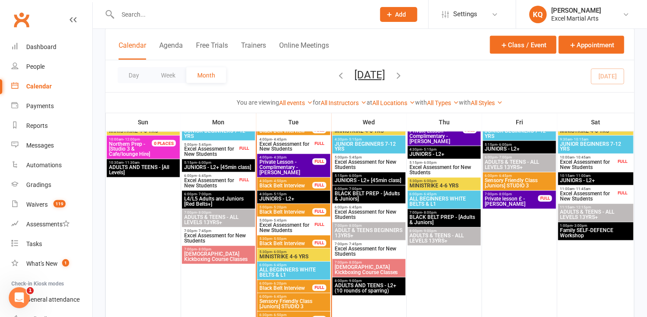
scroll to position [709, 0]
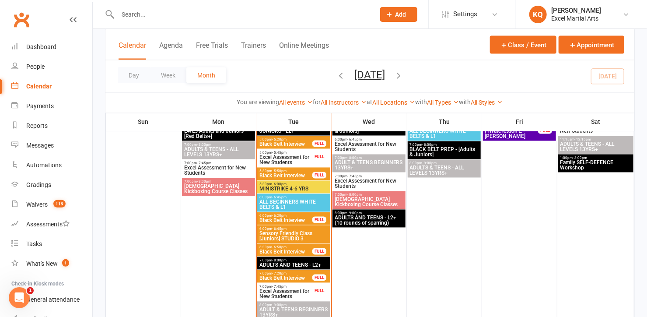
click at [295, 293] on span "Excel Assessment for New Students" at bounding box center [286, 294] width 54 height 11
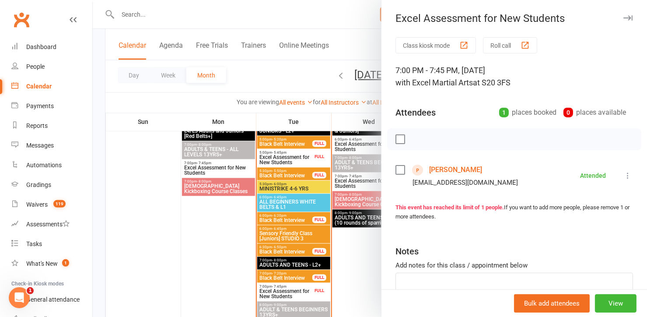
click at [433, 169] on link "[PERSON_NAME]" at bounding box center [455, 170] width 53 height 14
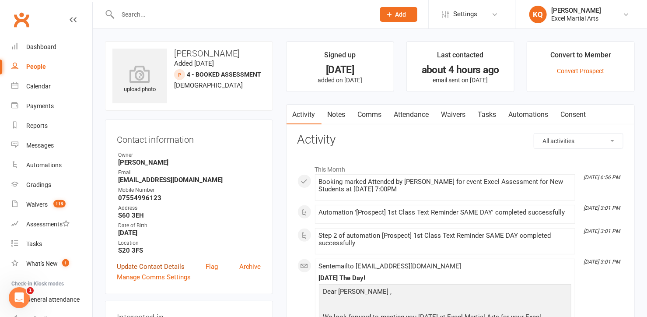
click at [146, 265] on link "Update Contact Details" at bounding box center [151, 266] width 68 height 11
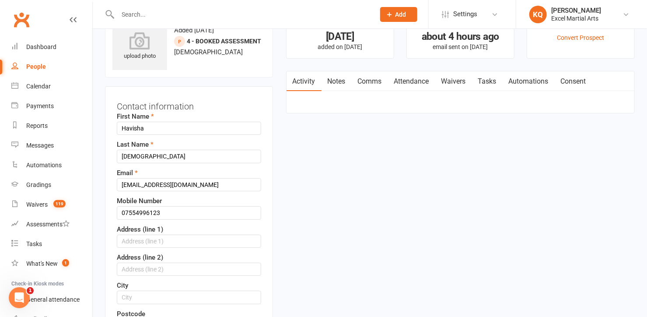
scroll to position [41, 0]
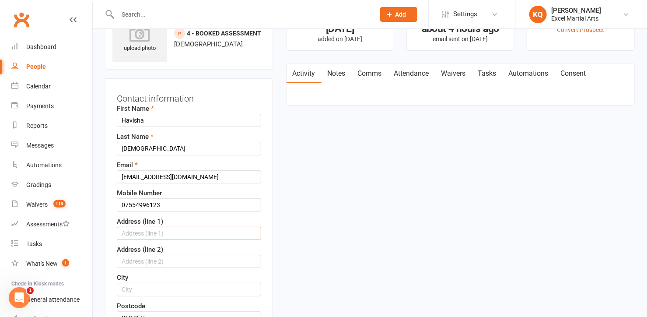
click at [139, 229] on input "text" at bounding box center [189, 233] width 144 height 13
type input "[STREET_ADDRESS]"
click at [137, 263] on input "text" at bounding box center [189, 261] width 144 height 13
click at [137, 287] on input "text" at bounding box center [189, 289] width 144 height 13
type input "[GEOGRAPHIC_DATA]"
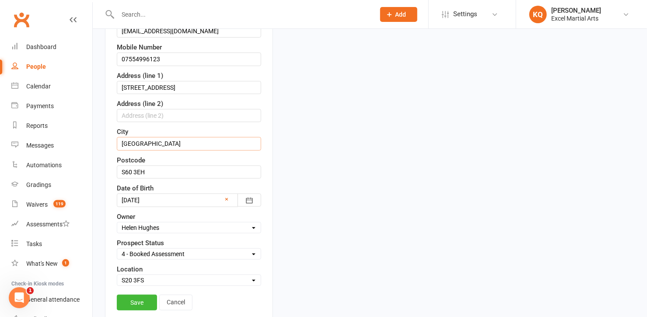
scroll to position [200, 0]
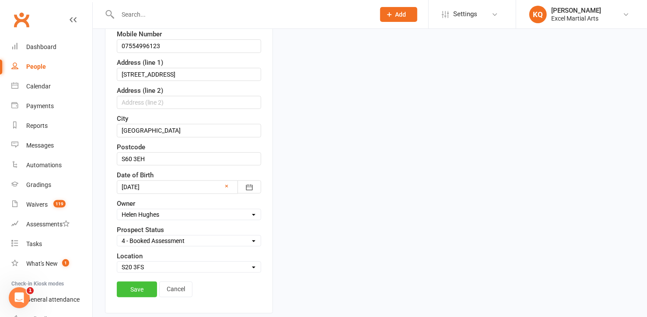
click at [137, 287] on link "Save" at bounding box center [137, 289] width 40 height 16
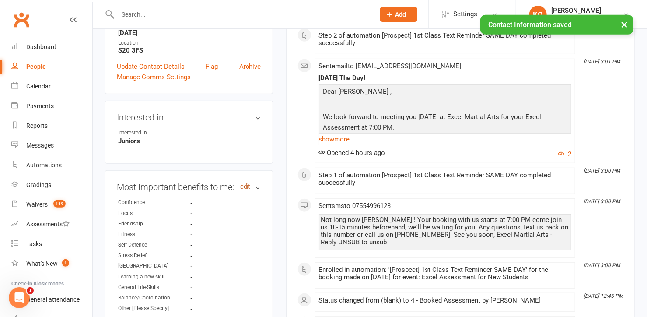
click at [246, 187] on link "edit" at bounding box center [245, 186] width 11 height 7
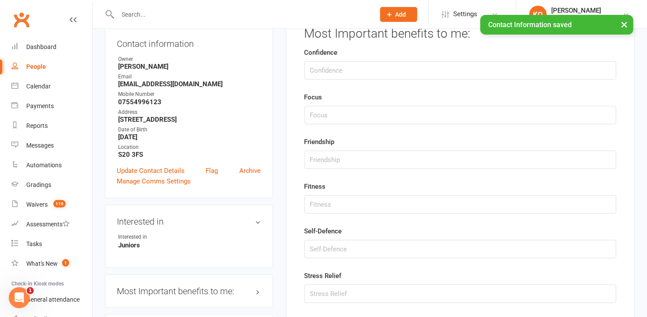
scroll to position [139, 0]
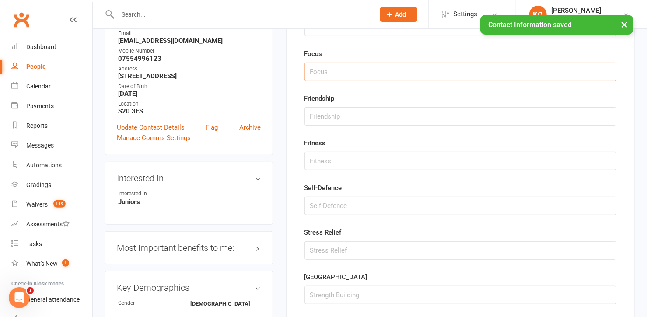
click at [326, 76] on input "string" at bounding box center [461, 72] width 312 height 18
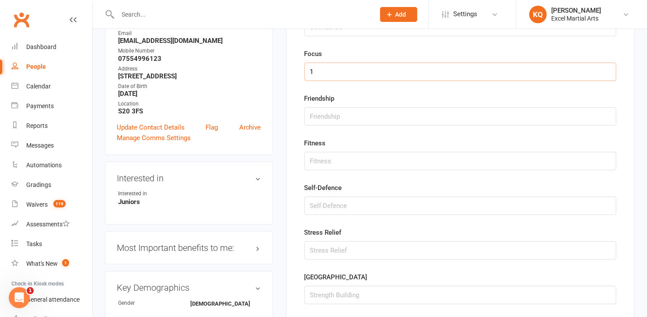
type input "1"
click at [309, 160] on input "string" at bounding box center [461, 161] width 312 height 18
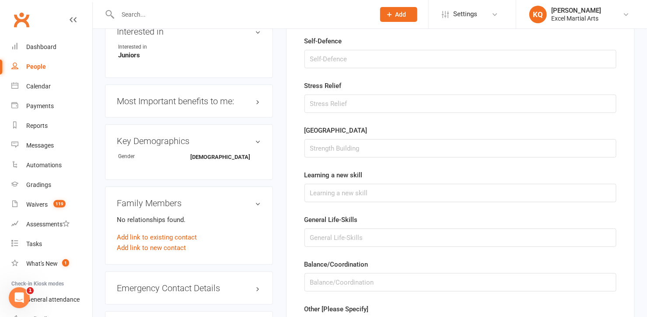
scroll to position [298, 0]
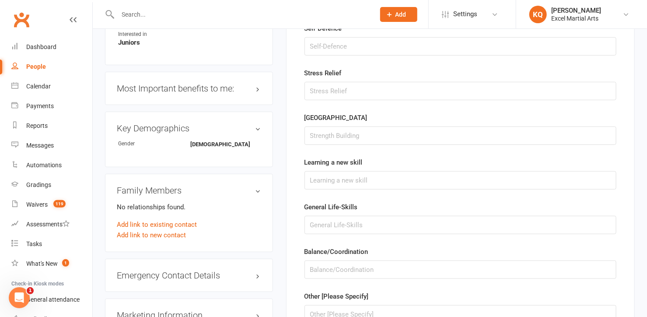
type input "2"
click at [317, 268] on input "string" at bounding box center [461, 269] width 312 height 18
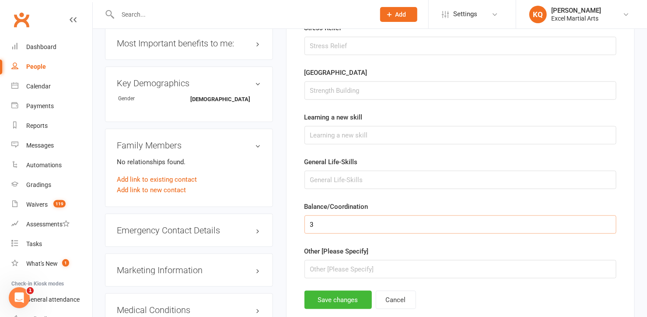
scroll to position [497, 0]
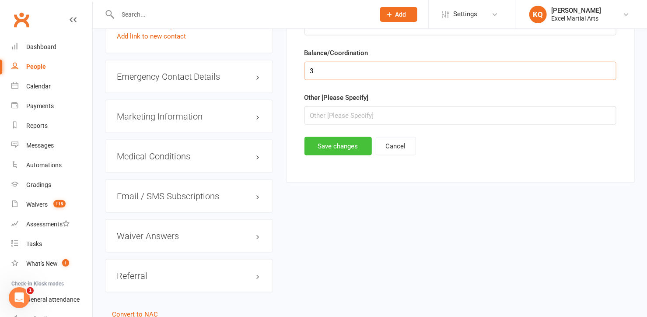
type input "3"
click at [328, 143] on button "Save changes" at bounding box center [338, 146] width 67 height 18
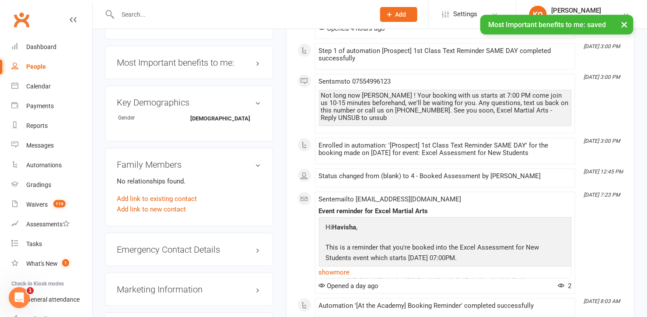
scroll to position [338, 0]
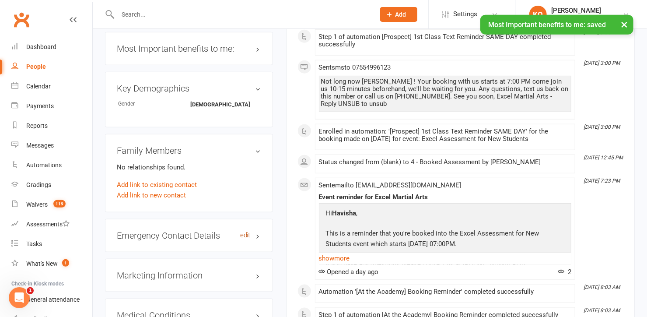
click at [250, 232] on link "edit" at bounding box center [245, 234] width 11 height 7
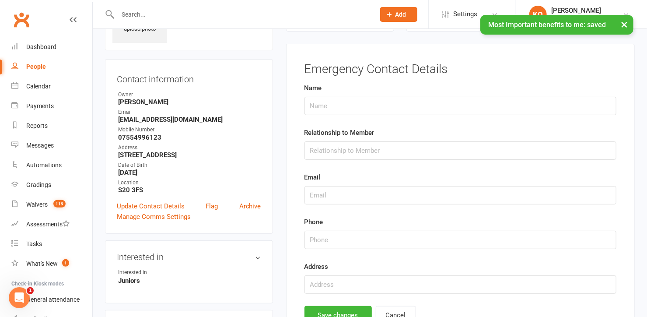
scroll to position [60, 0]
click at [342, 109] on input "text" at bounding box center [461, 107] width 312 height 18
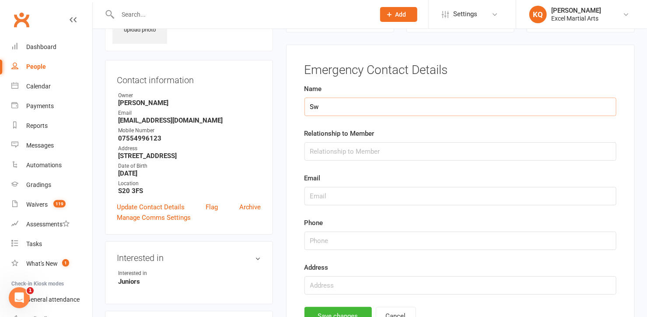
type input "S"
drag, startPoint x: 137, startPoint y: 121, endPoint x: 116, endPoint y: 120, distance: 20.6
click at [117, 120] on li "Email [EMAIL_ADDRESS][DOMAIN_NAME]" at bounding box center [189, 116] width 144 height 15
copy strong "swathi"
click at [317, 107] on input "text" at bounding box center [461, 107] width 312 height 18
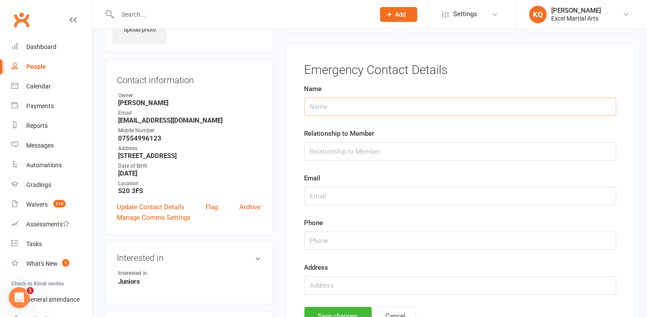
paste input "swathi"
type input "swathi"
click at [326, 151] on input "text" at bounding box center [461, 151] width 312 height 18
type input "Mum"
click at [329, 198] on input "text" at bounding box center [461, 196] width 312 height 18
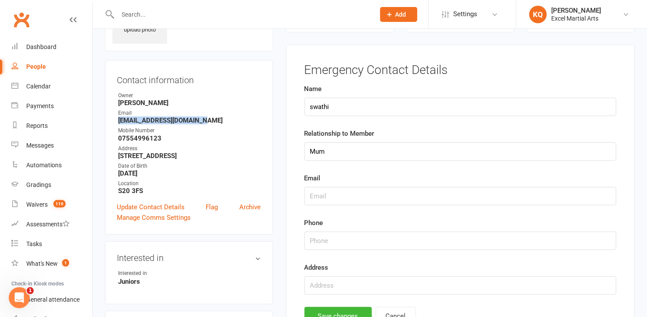
drag, startPoint x: 203, startPoint y: 118, endPoint x: 116, endPoint y: 122, distance: 87.2
click at [116, 122] on div "Contact information Owner [PERSON_NAME] Email [EMAIL_ADDRESS][DOMAIN_NAME] Mobi…" at bounding box center [189, 147] width 168 height 175
copy strong "[EMAIL_ADDRESS][DOMAIN_NAME]"
click at [331, 193] on input "text" at bounding box center [461, 196] width 312 height 18
paste input "[EMAIL_ADDRESS][DOMAIN_NAME]"
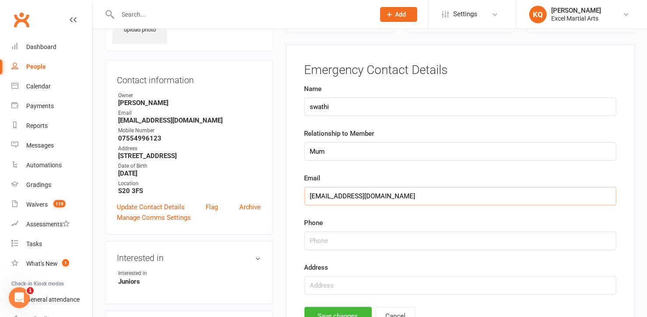
type input "[EMAIL_ADDRESS][DOMAIN_NAME]"
click at [329, 240] on input "string" at bounding box center [461, 240] width 312 height 18
drag, startPoint x: 168, startPoint y: 137, endPoint x: 116, endPoint y: 139, distance: 51.7
click at [116, 139] on div "Contact information Owner [PERSON_NAME] Email [EMAIL_ADDRESS][DOMAIN_NAME] Mobi…" at bounding box center [189, 147] width 168 height 175
copy strong "07554996123"
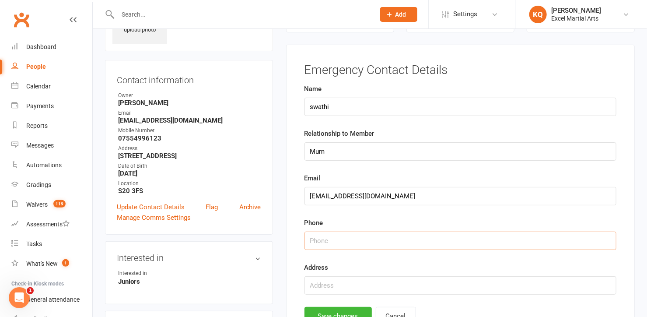
click at [321, 240] on input "string" at bounding box center [461, 240] width 312 height 18
paste input "07554996123"
type input "07554996123"
drag, startPoint x: 331, startPoint y: 285, endPoint x: 325, endPoint y: 278, distance: 9.3
click at [331, 285] on input "text" at bounding box center [461, 285] width 312 height 18
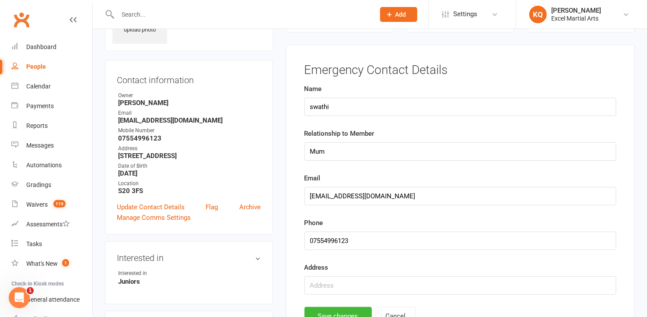
drag, startPoint x: 231, startPoint y: 153, endPoint x: 113, endPoint y: 154, distance: 118.1
click at [113, 154] on div "Contact information Owner [PERSON_NAME] Email [EMAIL_ADDRESS][DOMAIN_NAME] Mobi…" at bounding box center [189, 147] width 168 height 175
copy strong "[STREET_ADDRESS]"
click at [315, 284] on input "text" at bounding box center [461, 285] width 312 height 18
paste input "[STREET_ADDRESS]"
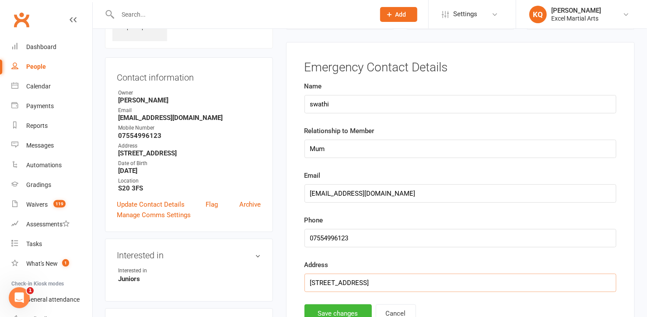
scroll to position [179, 0]
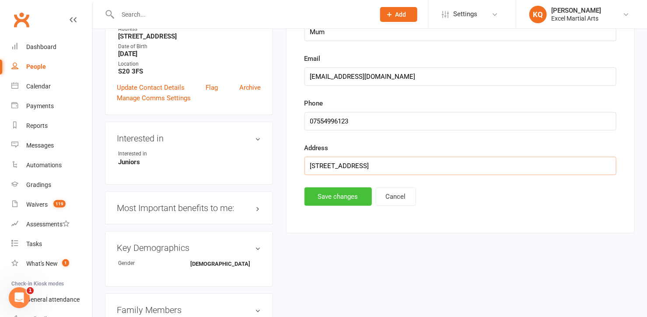
type input "[STREET_ADDRESS]"
click at [318, 199] on button "Save changes" at bounding box center [338, 196] width 67 height 18
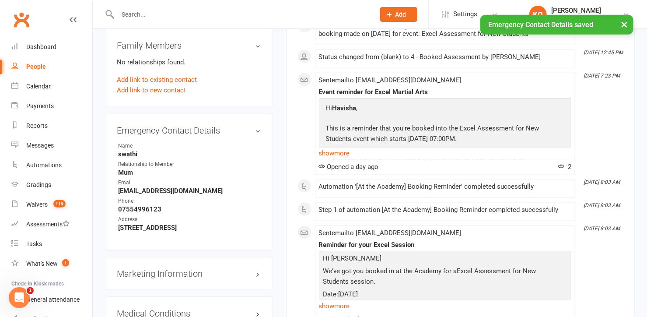
scroll to position [537, 0]
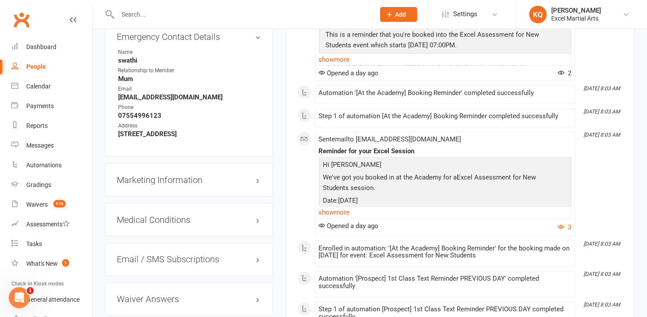
click at [261, 179] on div "Marketing Information edit" at bounding box center [189, 179] width 168 height 33
click at [257, 179] on h3 "Marketing Information edit" at bounding box center [189, 180] width 144 height 10
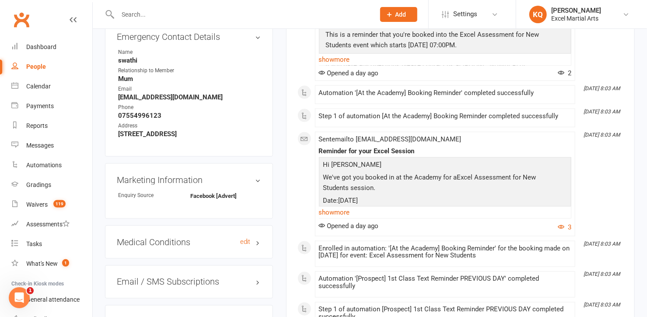
click at [258, 239] on h3 "Medical Conditions edit" at bounding box center [189, 242] width 144 height 10
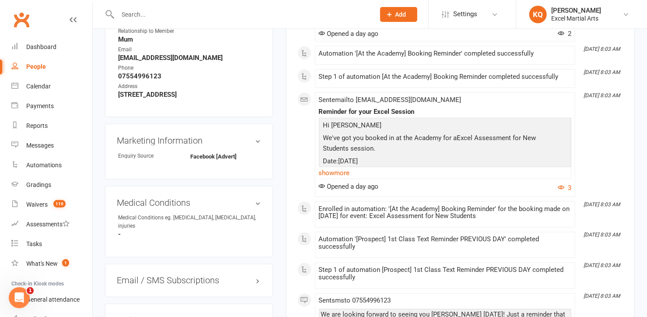
scroll to position [616, 0]
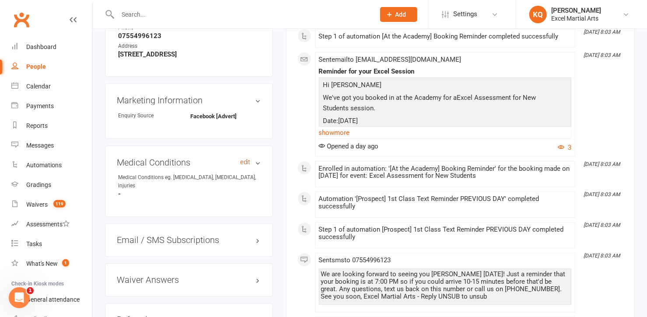
click at [247, 158] on link "edit" at bounding box center [245, 161] width 11 height 7
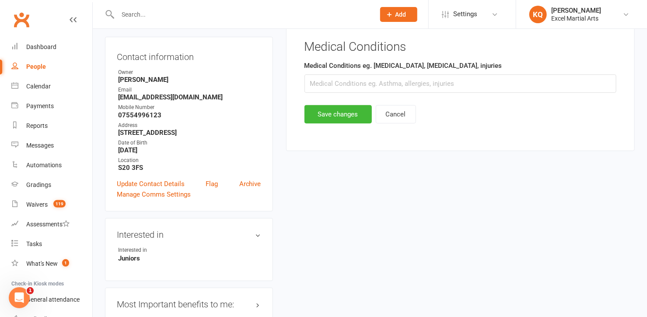
scroll to position [60, 0]
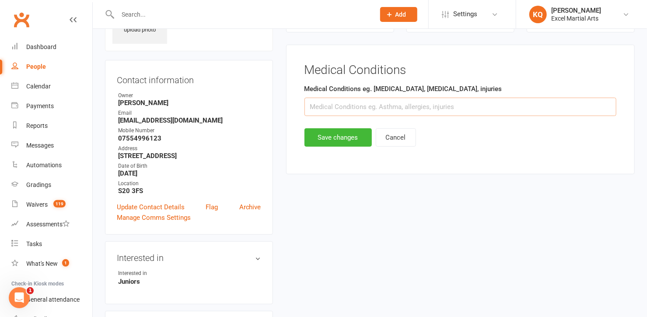
click at [357, 109] on input "text" at bounding box center [461, 107] width 312 height 18
type input "N/A"
click at [345, 132] on button "Save changes" at bounding box center [338, 137] width 67 height 18
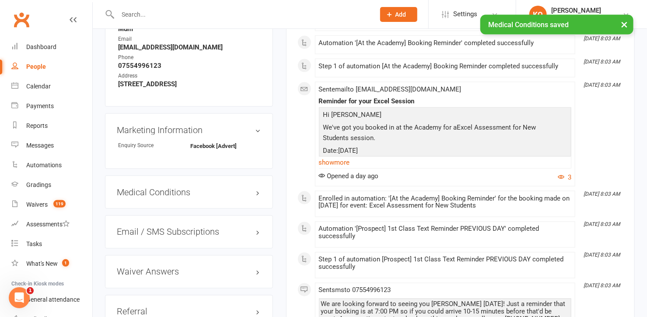
scroll to position [656, 0]
